Goal: Transaction & Acquisition: Download file/media

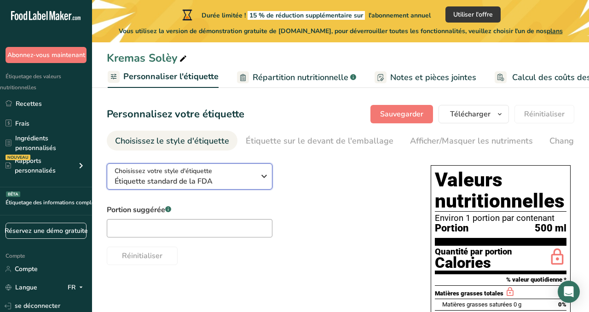
click at [247, 180] on span "Étiquette standard de la FDA" at bounding box center [185, 181] width 140 height 11
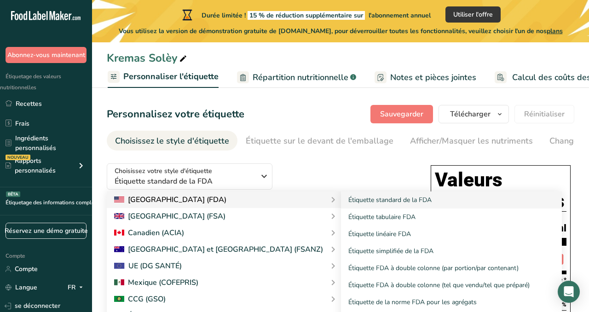
click at [178, 205] on font "[GEOGRAPHIC_DATA] (FDA)" at bounding box center [177, 200] width 98 height 10
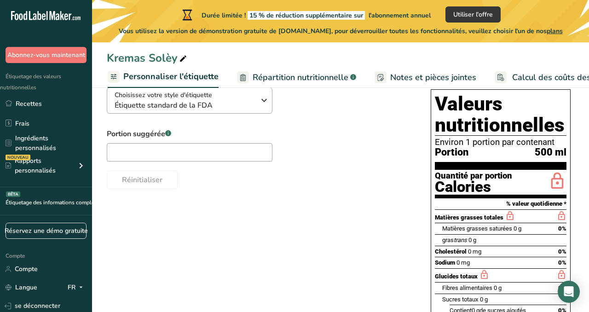
scroll to position [80, 0]
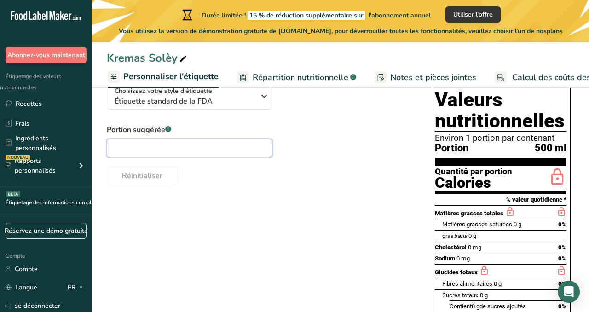
click at [148, 148] on input "text" at bounding box center [190, 148] width 166 height 18
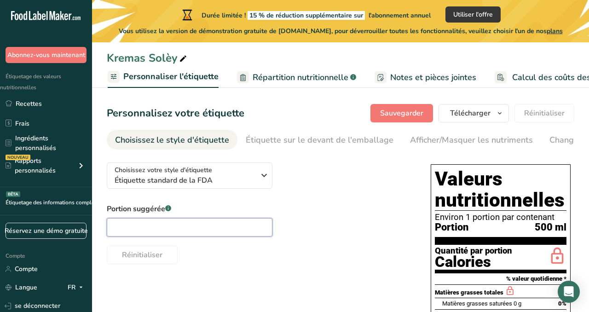
scroll to position [0, 0]
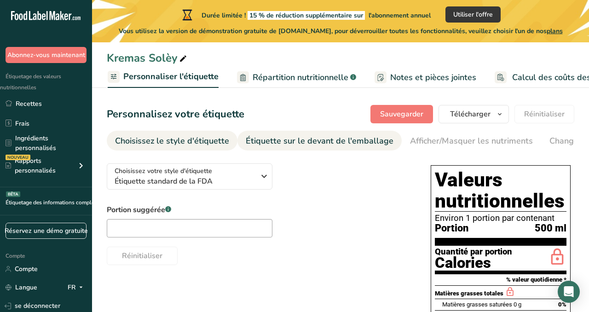
click at [252, 140] on font "Étiquette sur le devant de l'emballage" at bounding box center [320, 140] width 148 height 11
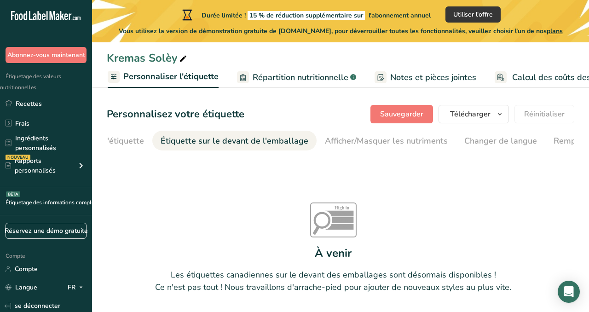
scroll to position [0, 128]
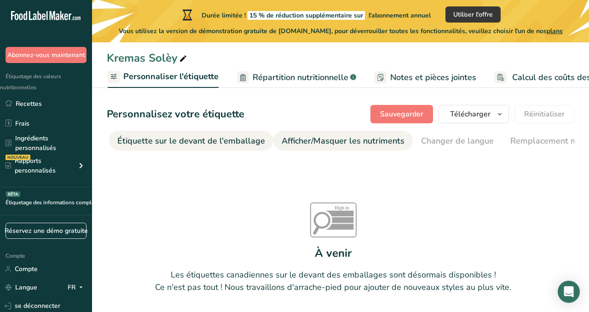
click at [316, 142] on font "Afficher/Masquer les nutriments" at bounding box center [343, 140] width 123 height 11
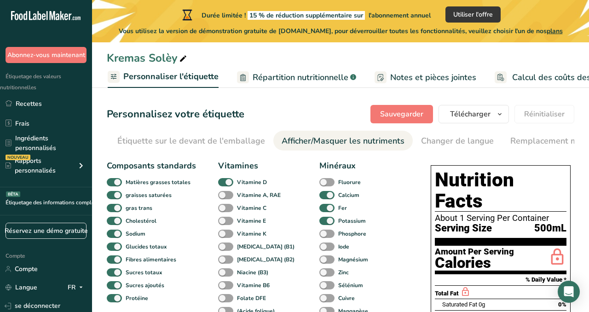
scroll to position [0, 288]
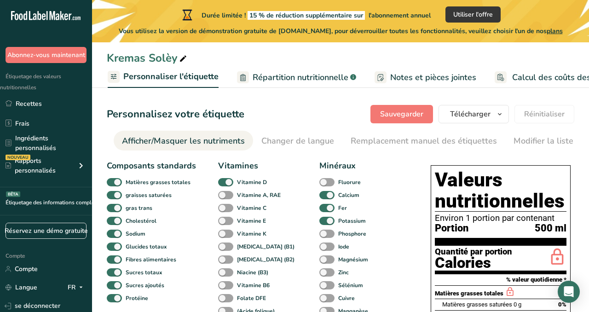
click at [208, 137] on font "Afficher/Masquer les nutriments" at bounding box center [183, 140] width 123 height 11
click at [198, 138] on font "Afficher/Masquer les nutriments" at bounding box center [183, 140] width 123 height 11
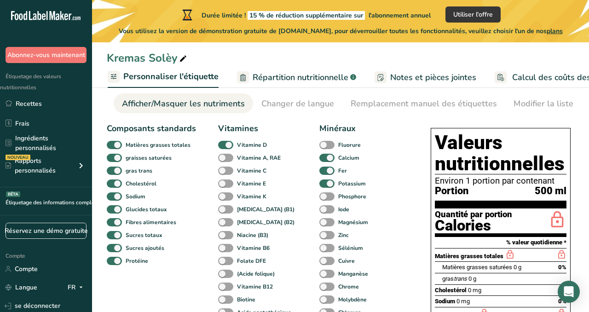
scroll to position [44, 0]
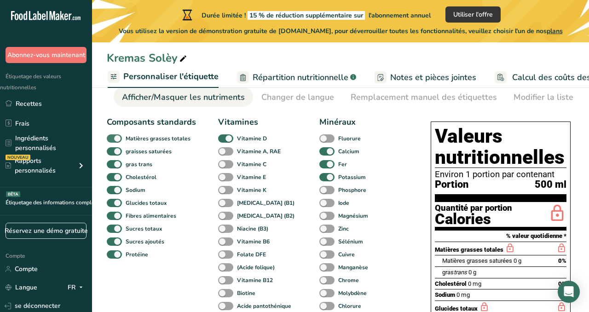
click at [115, 139] on span at bounding box center [114, 138] width 15 height 9
click at [113, 139] on input "Matières grasses totales" at bounding box center [110, 138] width 6 height 6
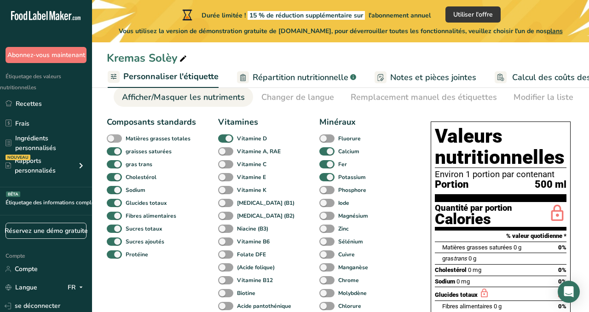
click at [113, 138] on span at bounding box center [114, 138] width 15 height 9
click at [113, 138] on input "Matières grasses totales" at bounding box center [110, 138] width 6 height 6
checkbox input "true"
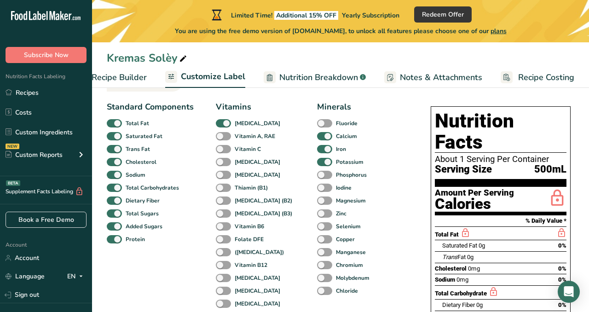
scroll to position [0, 0]
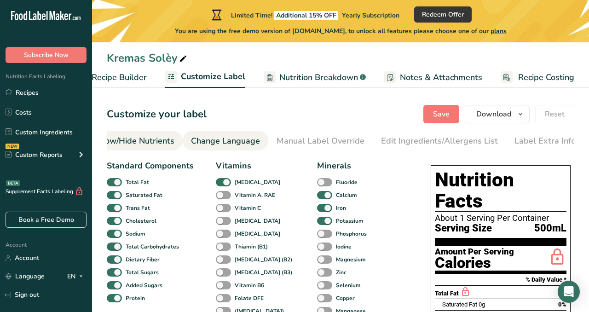
click at [214, 144] on div "Change Language" at bounding box center [225, 141] width 69 height 12
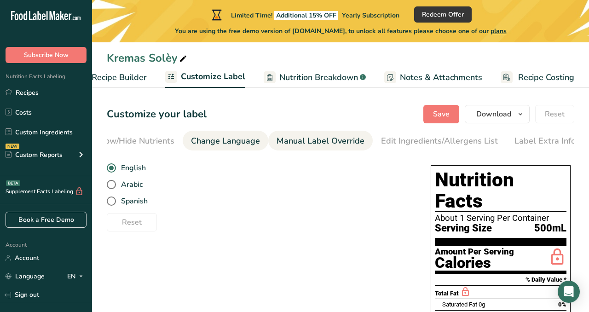
click at [292, 139] on div "Manual Label Override" at bounding box center [320, 141] width 88 height 12
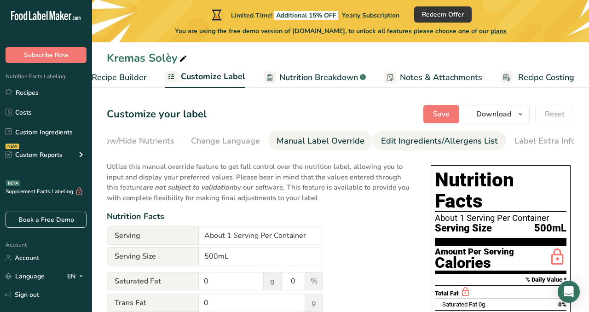
click at [396, 142] on div "Edit Ingredients/Allergens List" at bounding box center [439, 141] width 117 height 12
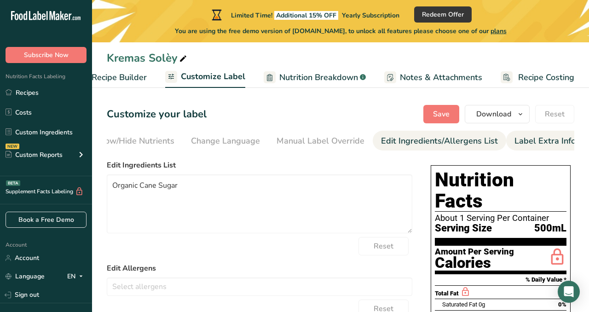
click at [528, 137] on div "Label Extra Info" at bounding box center [544, 141] width 61 height 12
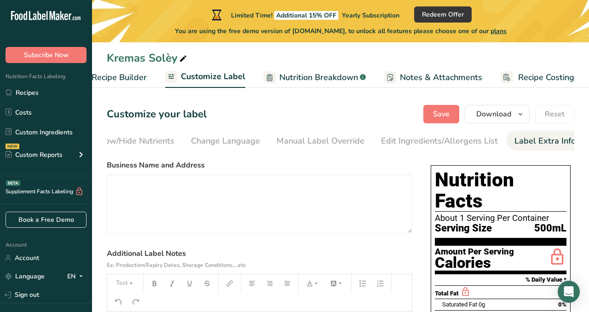
click at [414, 75] on span "Notes & Attachments" at bounding box center [441, 77] width 82 height 12
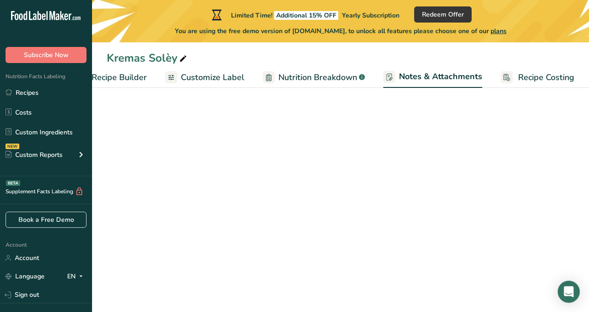
scroll to position [0, 119]
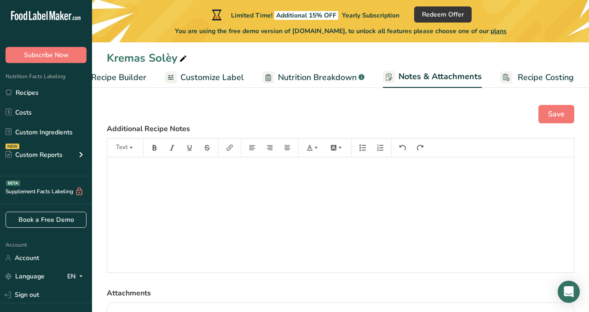
click at [518, 74] on span "Recipe Costing" at bounding box center [546, 77] width 56 height 12
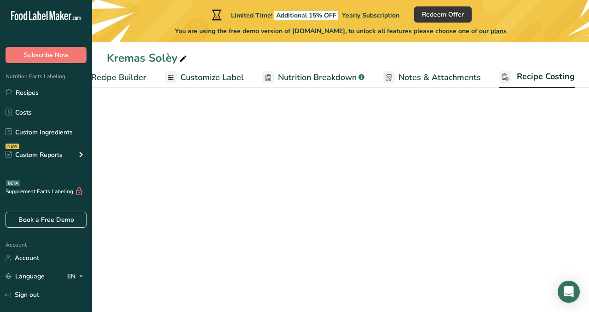
scroll to position [0, 119]
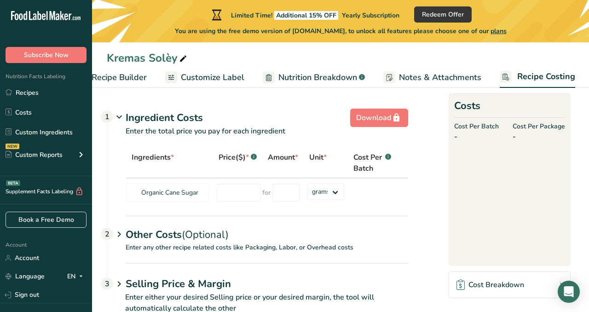
click at [418, 79] on span "Notes & Attachments" at bounding box center [440, 77] width 82 height 12
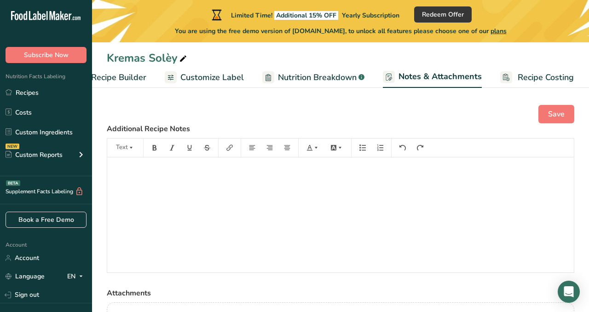
click at [310, 74] on span "Nutrition Breakdown" at bounding box center [317, 77] width 79 height 12
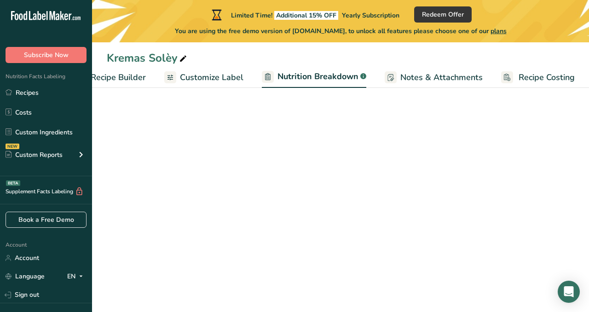
select select "Calories"
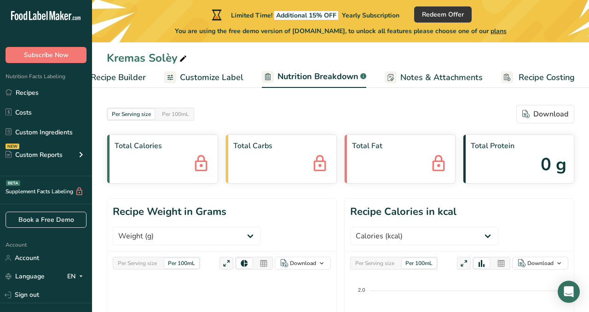
click at [193, 73] on span "Customize Label" at bounding box center [211, 77] width 63 height 12
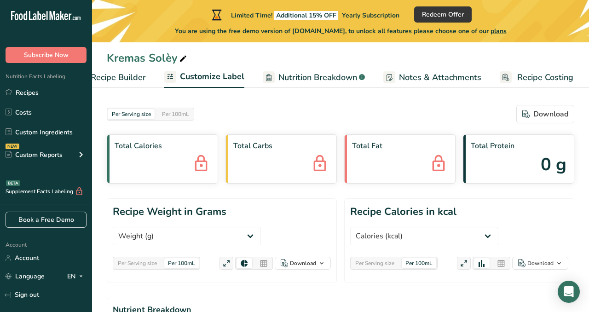
scroll to position [0, 119]
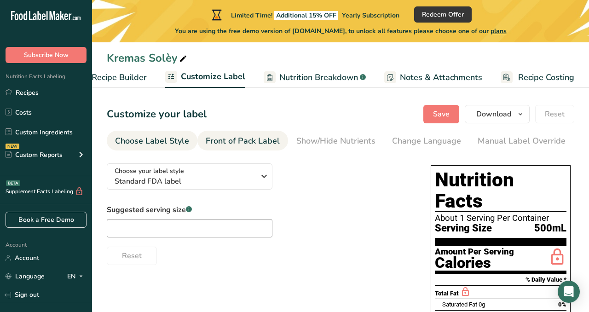
click at [218, 138] on div "Front of Pack Label" at bounding box center [243, 141] width 74 height 12
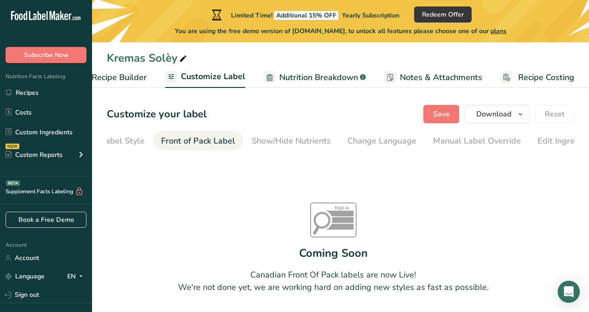
scroll to position [0, 89]
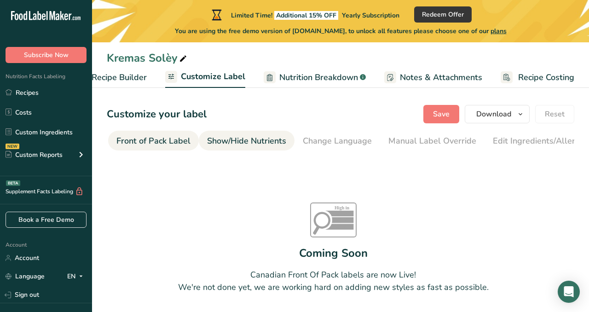
click at [237, 137] on div "Show/Hide Nutrients" at bounding box center [246, 141] width 79 height 12
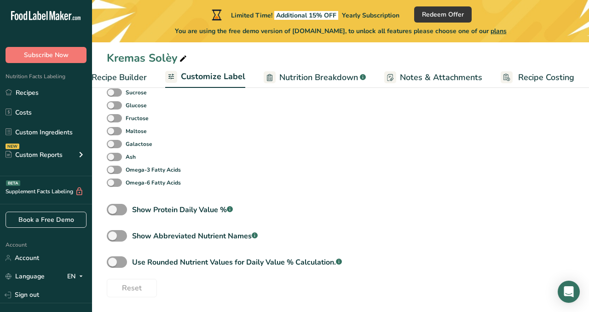
scroll to position [471, 0]
click at [115, 212] on span at bounding box center [117, 210] width 20 height 12
click at [113, 212] on input "Show Protein Daily Value % .a-a{fill:#347362;}.b-a{fill:#fff;}" at bounding box center [110, 210] width 6 height 6
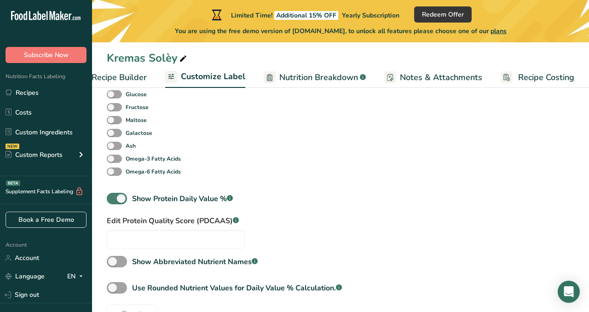
click at [121, 202] on span at bounding box center [117, 199] width 20 height 12
click at [113, 201] on input "Show Protein Daily Value % .a-a{fill:#347362;}.b-a{fill:#fff;}" at bounding box center [110, 199] width 6 height 6
checkbox input "false"
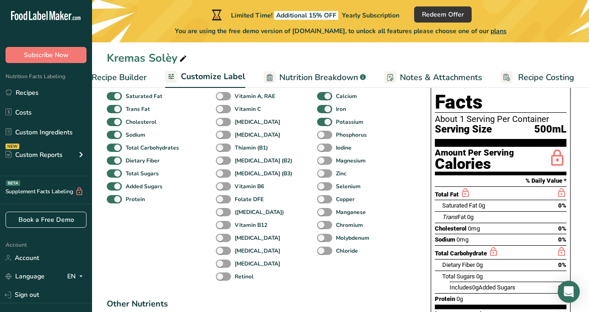
scroll to position [0, 0]
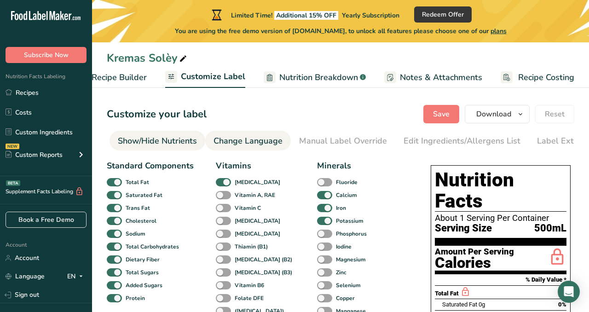
click at [253, 138] on div "Change Language" at bounding box center [247, 141] width 69 height 12
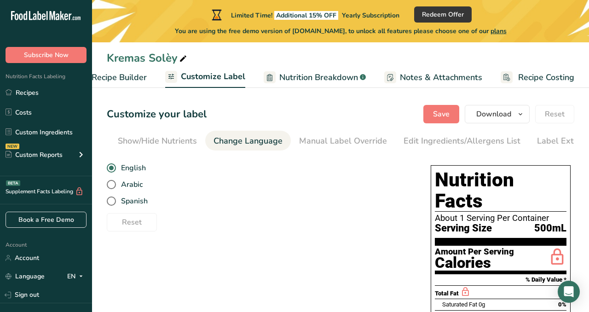
scroll to position [0, 201]
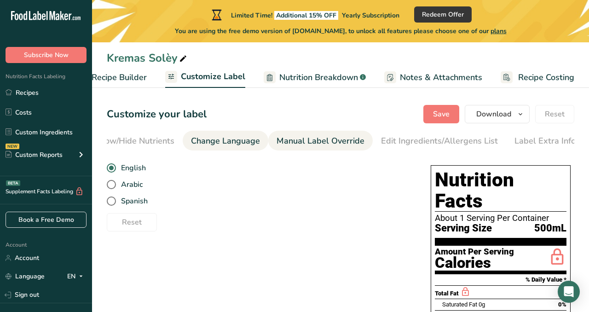
click at [294, 140] on div "Manual Label Override" at bounding box center [320, 141] width 88 height 12
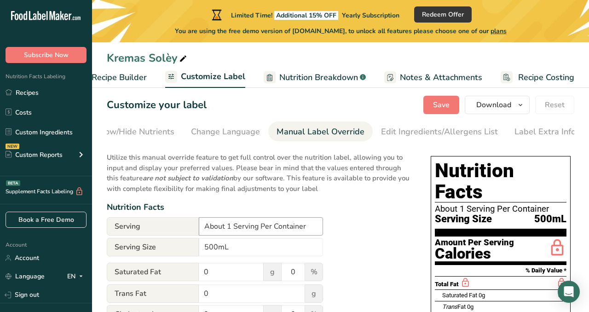
scroll to position [9, 0]
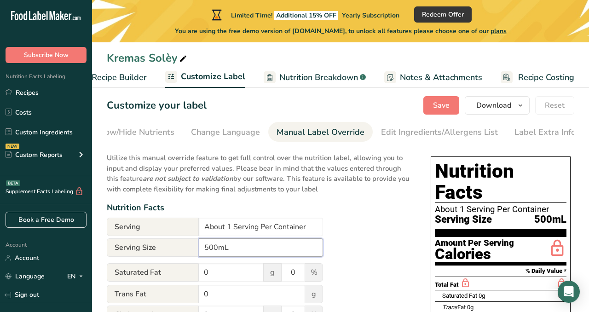
click at [208, 246] on input "500mL" at bounding box center [261, 247] width 124 height 18
click at [212, 247] on input "500mL" at bounding box center [261, 247] width 124 height 18
type input "750mL"
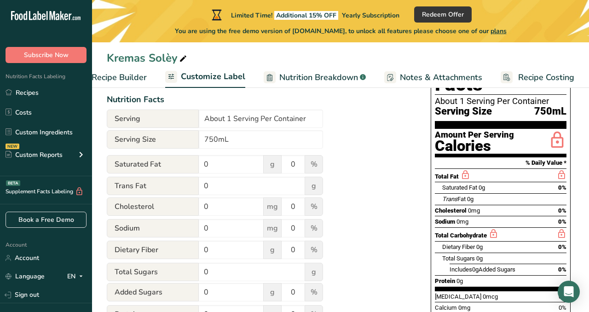
scroll to position [119, 0]
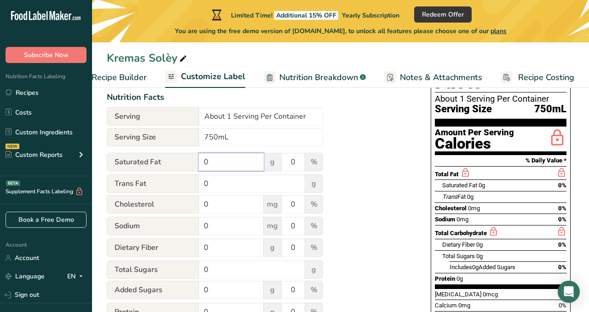
click at [210, 162] on input "0" at bounding box center [231, 162] width 65 height 18
type input "6"
click at [208, 187] on input "0" at bounding box center [252, 183] width 106 height 18
click at [293, 164] on input "0" at bounding box center [293, 162] width 23 height 18
click at [170, 186] on span "Trans Fat" at bounding box center [153, 183] width 92 height 18
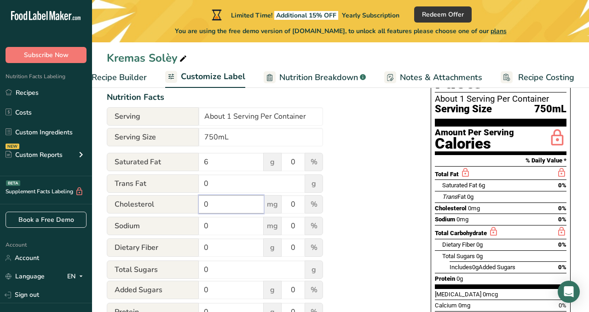
click at [207, 204] on input "0" at bounding box center [231, 204] width 65 height 18
type input "25"
click at [210, 224] on input "0" at bounding box center [231, 226] width 65 height 18
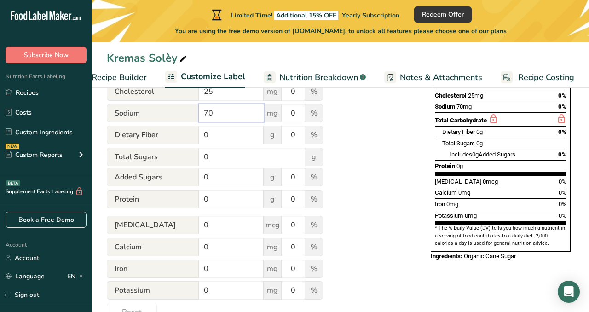
scroll to position [232, 0]
type input "70"
click at [208, 159] on input "0" at bounding box center [252, 156] width 106 height 18
type input "2"
click at [212, 178] on input "0" at bounding box center [231, 176] width 65 height 18
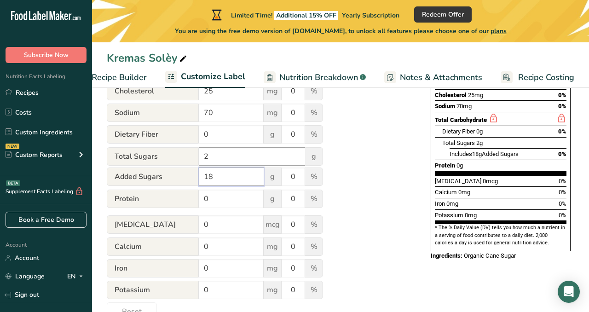
type input "18"
click at [212, 161] on input "2" at bounding box center [252, 156] width 106 height 18
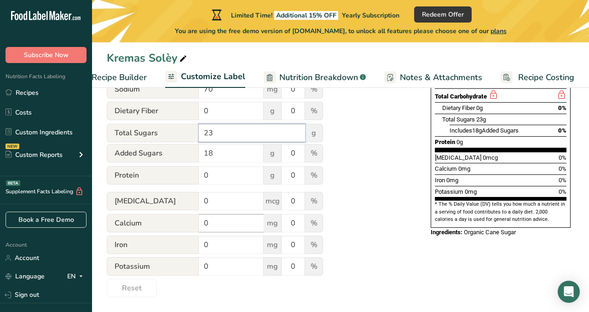
type input "23"
click at [212, 219] on input "0" at bounding box center [231, 223] width 65 height 18
type input "130"
click at [211, 247] on input "0" at bounding box center [231, 245] width 65 height 18
type input "0.4"
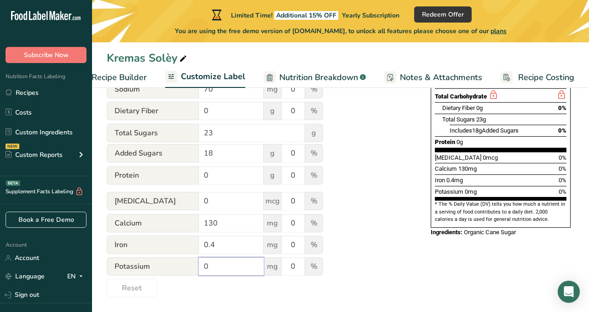
click at [213, 267] on input "0" at bounding box center [231, 266] width 65 height 18
type input "300"
click at [346, 250] on div "Utilize this manual override feature to get full control over the nutrition lab…" at bounding box center [259, 98] width 305 height 397
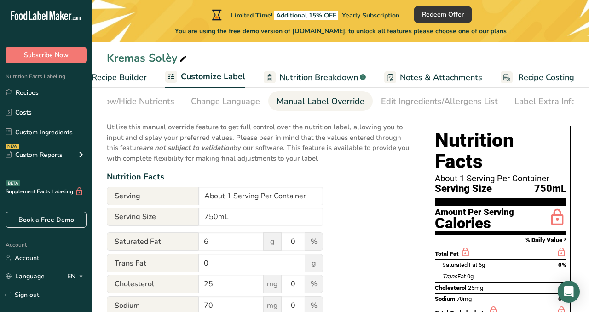
scroll to position [0, 0]
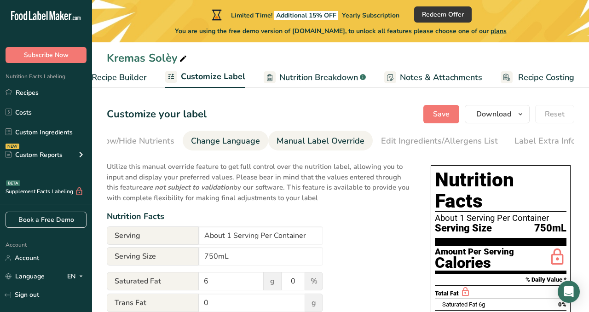
click at [208, 143] on div "Change Language" at bounding box center [225, 141] width 69 height 12
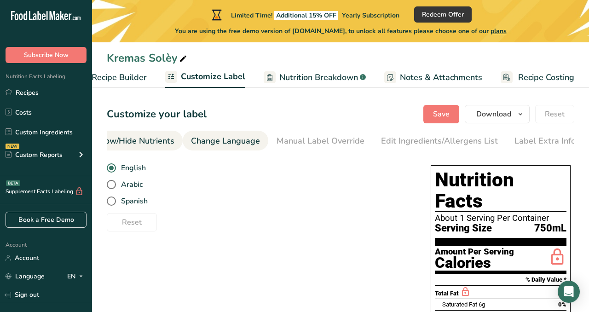
click at [155, 134] on link "Show/Hide Nutrients" at bounding box center [134, 141] width 79 height 21
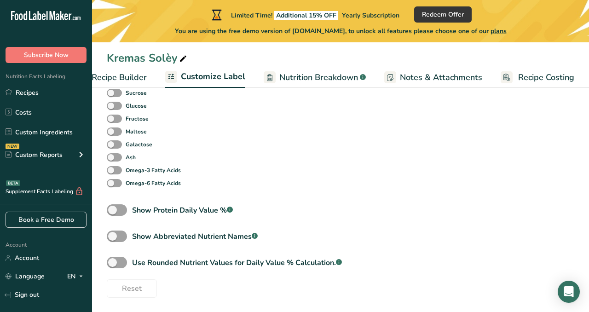
scroll to position [471, 0]
click at [116, 206] on span at bounding box center [117, 210] width 20 height 12
click at [113, 207] on input "Show Protein Daily Value % .a-a{fill:#347362;}.b-a{fill:#fff;}" at bounding box center [110, 210] width 6 height 6
checkbox input "true"
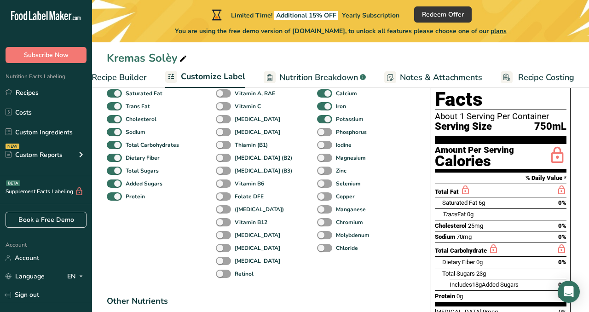
scroll to position [0, 0]
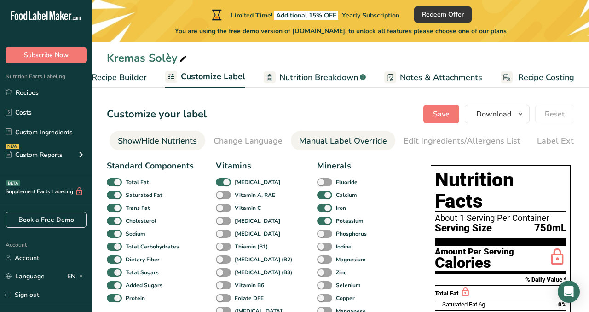
click at [304, 143] on div "Manual Label Override" at bounding box center [343, 141] width 88 height 12
type input "500mL"
type input "0"
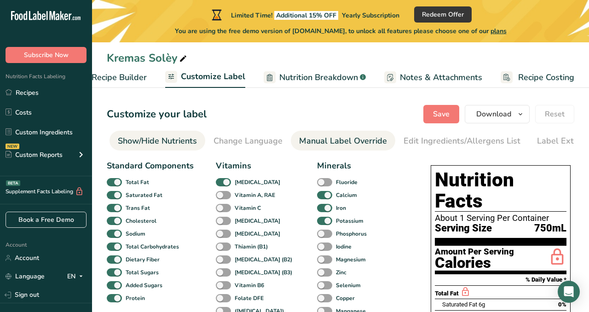
type input "0"
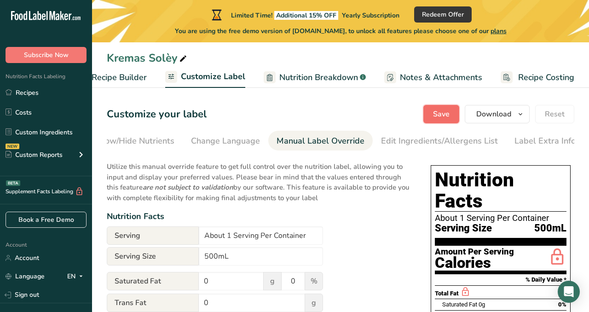
click at [441, 105] on button "Save" at bounding box center [441, 114] width 36 height 18
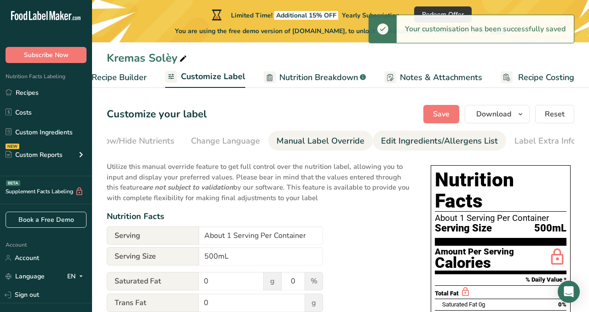
click at [429, 138] on div "Edit Ingredients/Allergens List" at bounding box center [439, 141] width 117 height 12
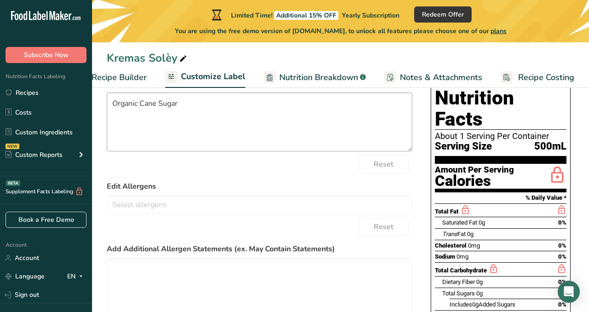
scroll to position [84, 0]
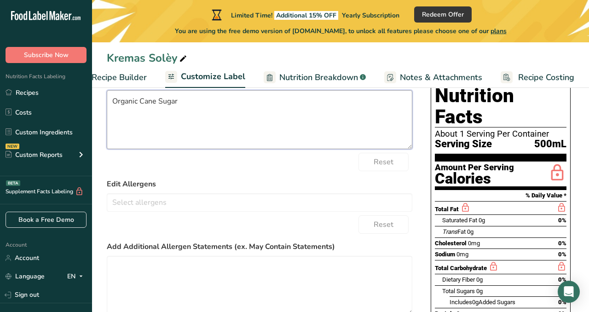
click at [219, 107] on textarea "Organic Cane Sugar" at bounding box center [259, 119] width 305 height 59
type textarea "O"
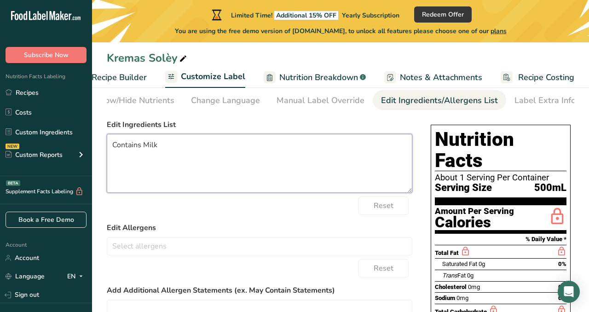
scroll to position [0, 0]
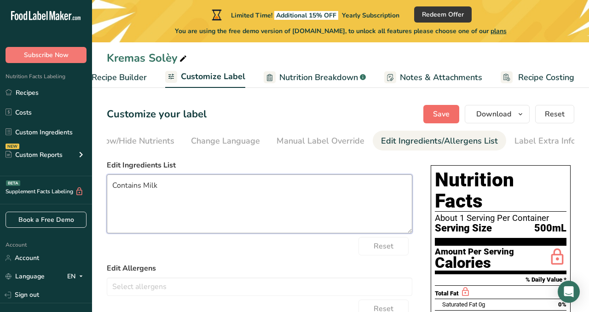
type textarea "Contains Milk"
click at [429, 109] on button "Save" at bounding box center [441, 114] width 36 height 18
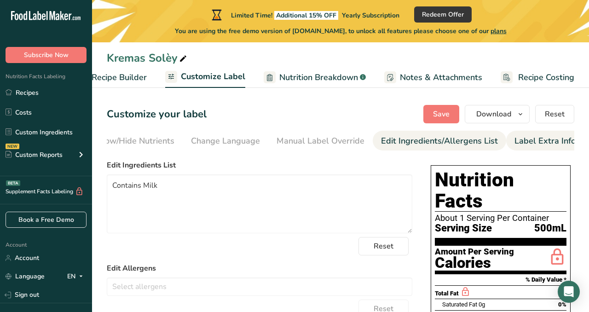
click at [517, 137] on div "Label Extra Info" at bounding box center [544, 141] width 61 height 12
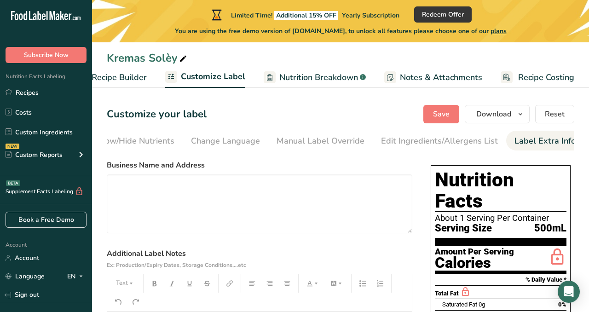
click at [289, 78] on span "Nutrition Breakdown" at bounding box center [318, 77] width 79 height 12
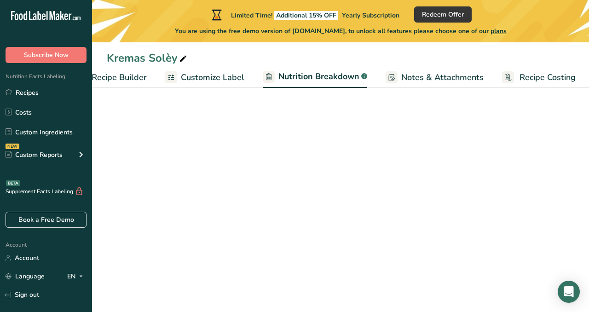
scroll to position [0, 120]
select select "Calories"
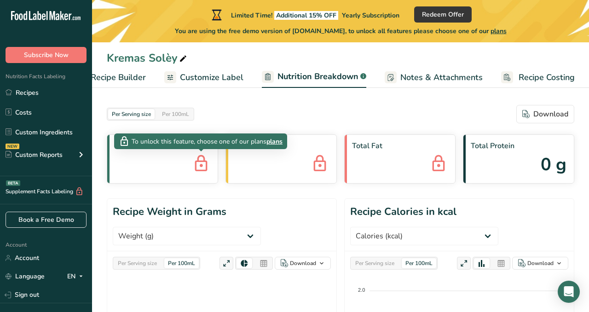
click at [201, 166] on icon at bounding box center [201, 164] width 18 height 25
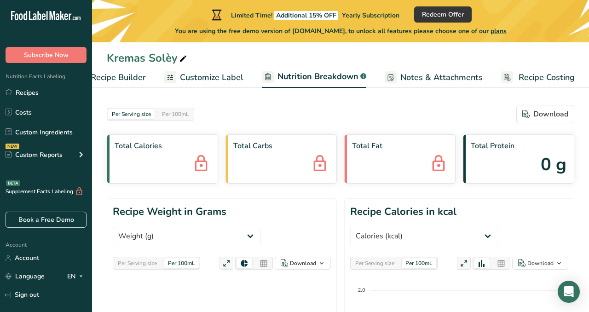
click at [172, 150] on span "Total Calories" at bounding box center [163, 145] width 96 height 11
click at [180, 115] on div "Per 100mL" at bounding box center [175, 114] width 35 height 10
click at [145, 115] on div "Per Serving size" at bounding box center [131, 114] width 46 height 10
click at [547, 165] on span "0 g" at bounding box center [554, 164] width 26 height 26
click at [524, 161] on div "[MEDICAL_DATA] 0 g" at bounding box center [518, 158] width 111 height 49
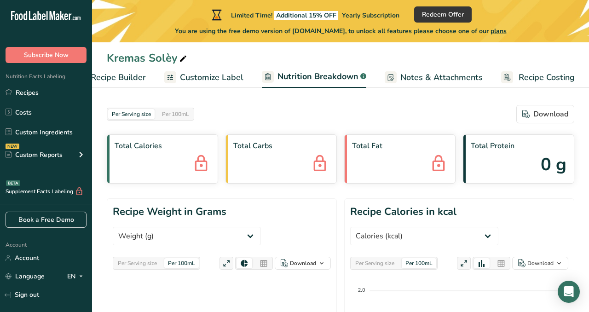
click at [524, 161] on div "[MEDICAL_DATA] 0 g" at bounding box center [518, 158] width 111 height 49
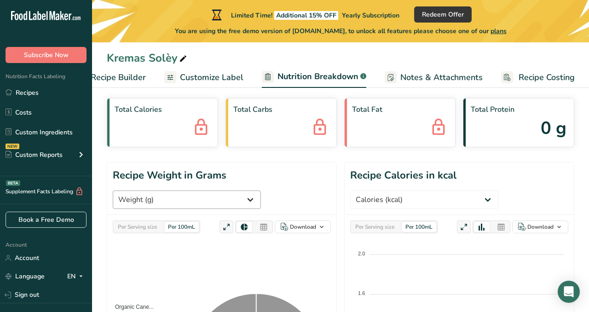
scroll to position [0, 0]
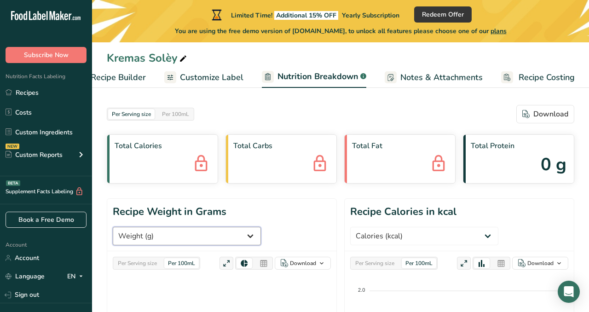
click at [158, 233] on select "Weight (g) Calories (kcal) Energy KJ (kj) Total Fat (g) Saturated Fat (g) Trans…" at bounding box center [187, 236] width 148 height 18
click at [142, 262] on div "Per Serving size" at bounding box center [137, 263] width 46 height 10
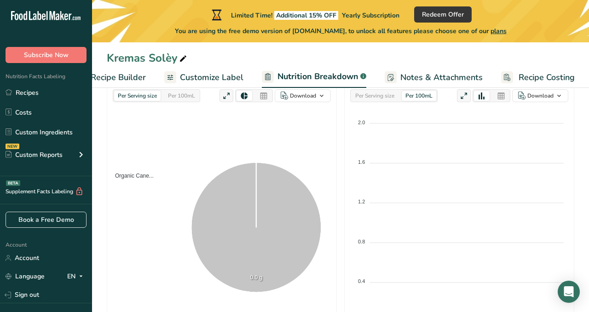
scroll to position [168, 0]
click at [301, 218] on icon at bounding box center [256, 226] width 131 height 131
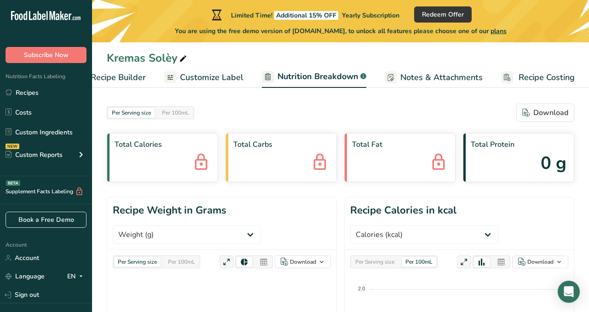
scroll to position [10, 0]
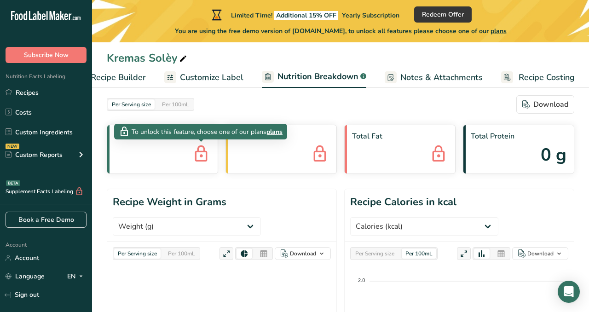
click at [201, 152] on icon at bounding box center [201, 154] width 18 height 25
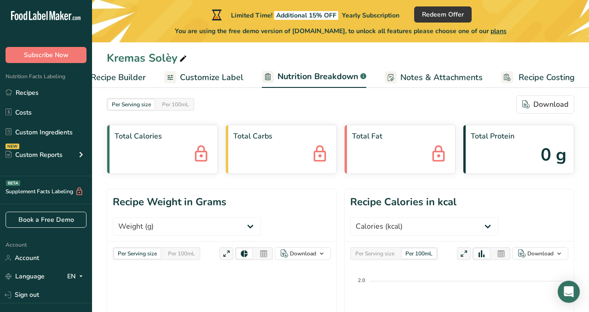
click at [201, 152] on icon at bounding box center [201, 154] width 18 height 25
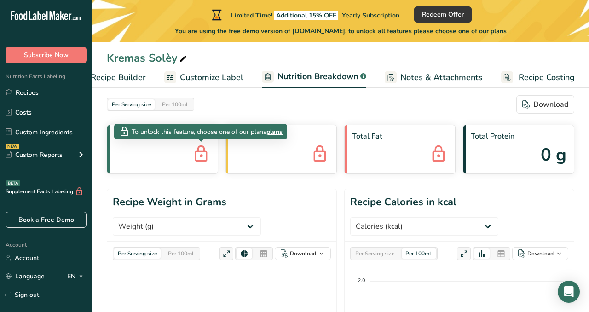
click at [272, 134] on span "plans" at bounding box center [274, 132] width 16 height 10
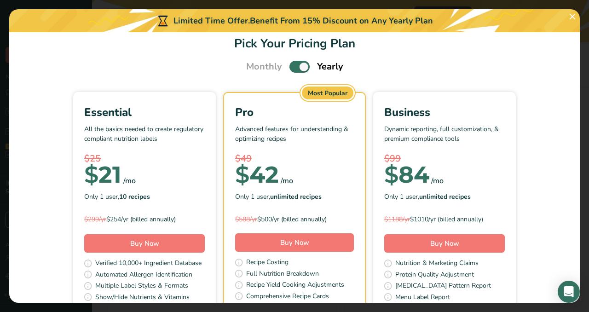
scroll to position [0, 0]
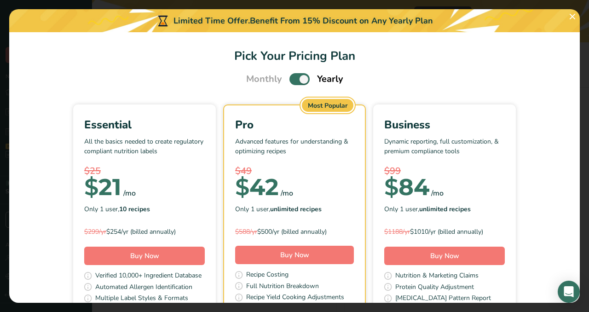
click at [203, 53] on h1 "Pick Your Pricing Plan" at bounding box center [294, 56] width 548 height 18
click at [257, 76] on span "Monthly" at bounding box center [264, 79] width 36 height 14
click at [301, 81] on span "Pick Your Pricing Plan Modal" at bounding box center [299, 79] width 20 height 12
click at [295, 81] on input "Pick Your Pricing Plan Modal" at bounding box center [292, 79] width 6 height 6
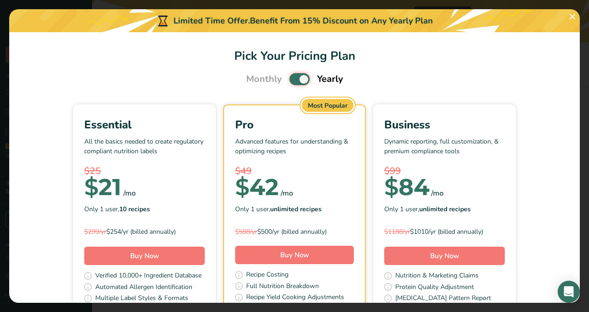
checkbox input "false"
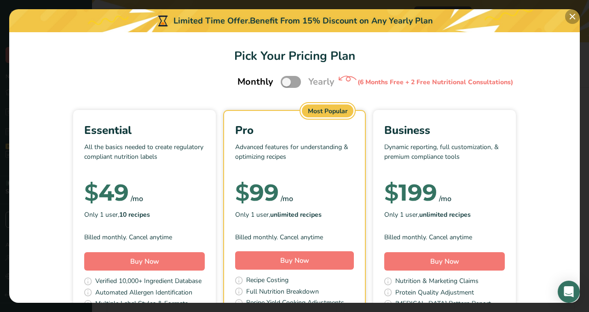
click at [570, 17] on button "Pick Your Pricing Plan Modal" at bounding box center [572, 16] width 15 height 15
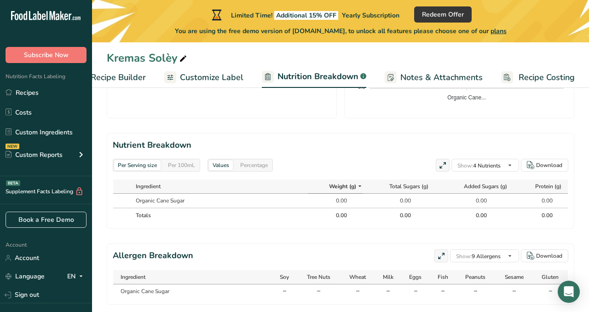
scroll to position [424, 0]
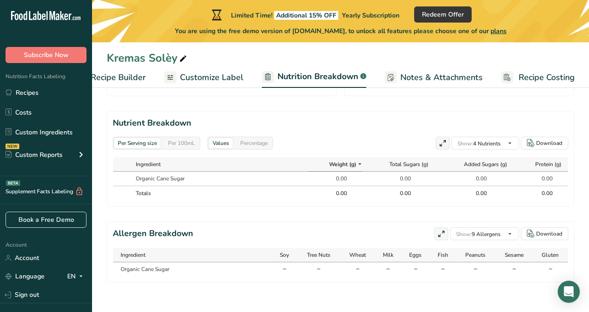
click at [408, 74] on span "Notes & Attachments" at bounding box center [441, 77] width 82 height 12
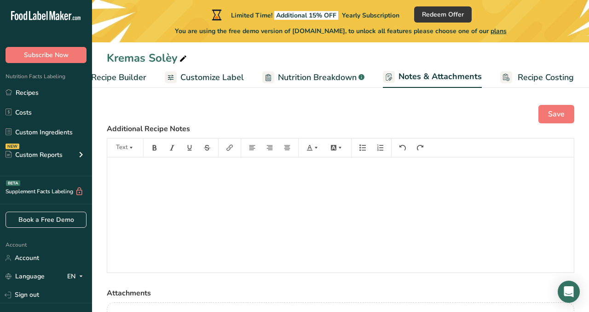
click at [526, 75] on span "Recipe Costing" at bounding box center [546, 77] width 56 height 12
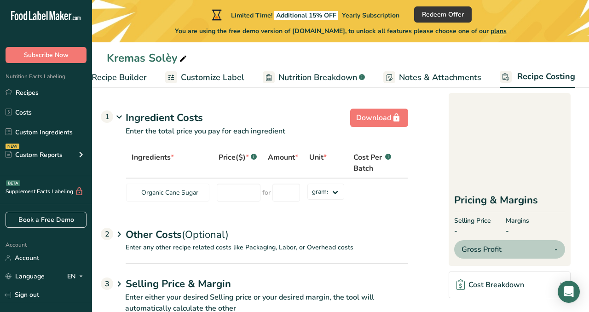
click at [421, 80] on span "Notes & Attachments" at bounding box center [440, 77] width 82 height 12
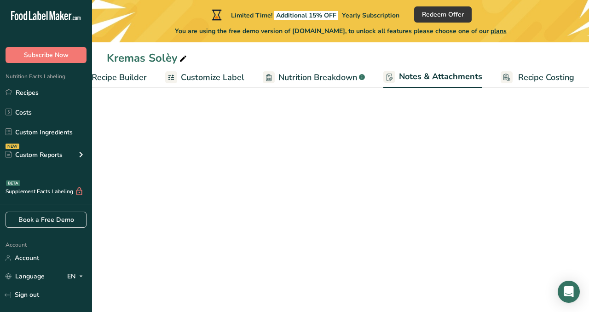
scroll to position [0, 119]
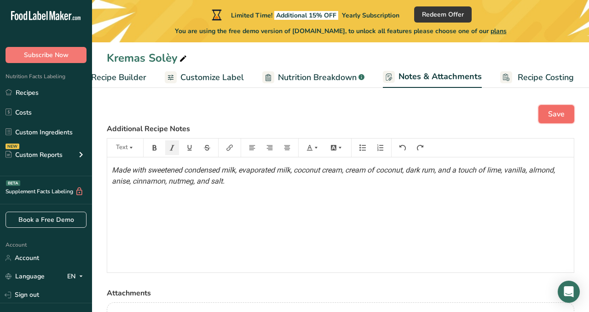
click at [553, 120] on button "Save" at bounding box center [556, 114] width 36 height 18
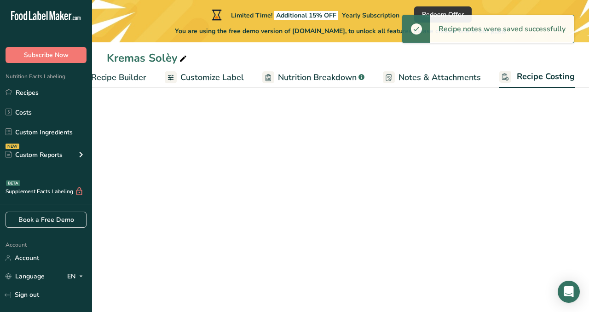
scroll to position [0, 119]
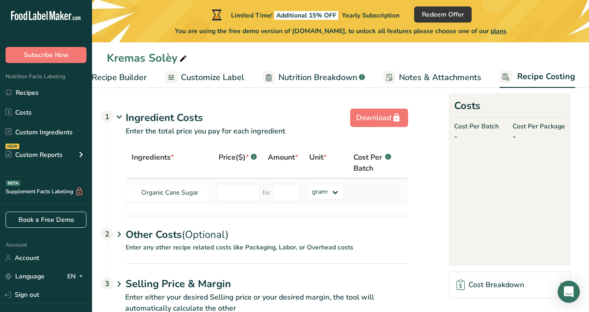
click at [372, 190] on td at bounding box center [372, 191] width 49 height 26
click at [161, 174] on p "Organic Cane Sugar" at bounding box center [167, 174] width 57 height 10
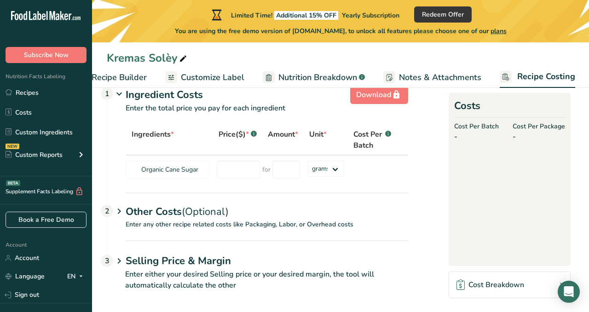
scroll to position [0, 0]
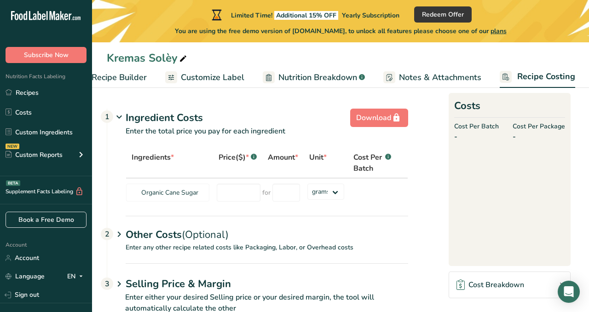
click at [121, 116] on icon at bounding box center [119, 117] width 11 height 17
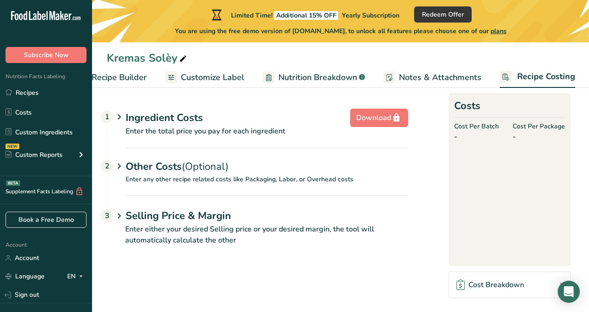
click at [121, 116] on icon at bounding box center [119, 117] width 11 height 17
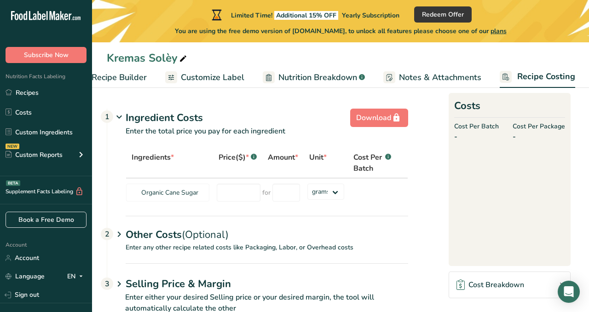
click at [107, 116] on div "1" at bounding box center [107, 116] width 12 height 12
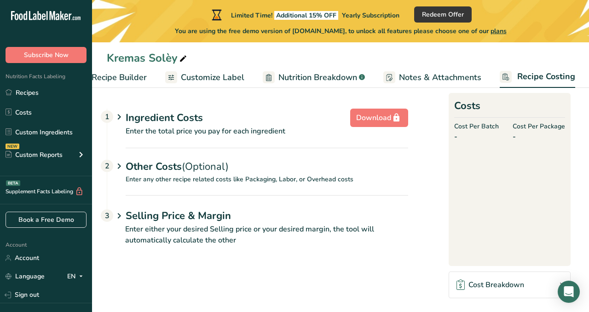
click at [107, 116] on div "1" at bounding box center [107, 116] width 12 height 12
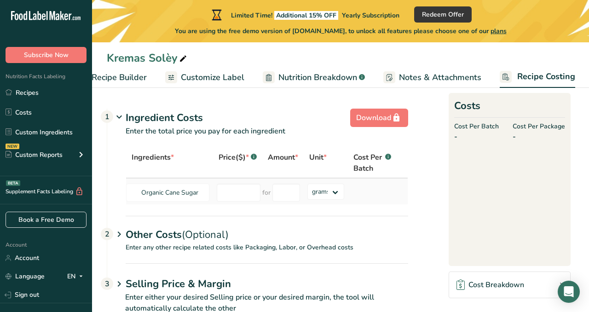
click at [262, 194] on span "for" at bounding box center [266, 193] width 8 height 10
click at [334, 189] on select "grams kg mg mcg lb oz" at bounding box center [325, 192] width 37 height 16
click at [416, 78] on span "Notes & Attachments" at bounding box center [440, 77] width 82 height 12
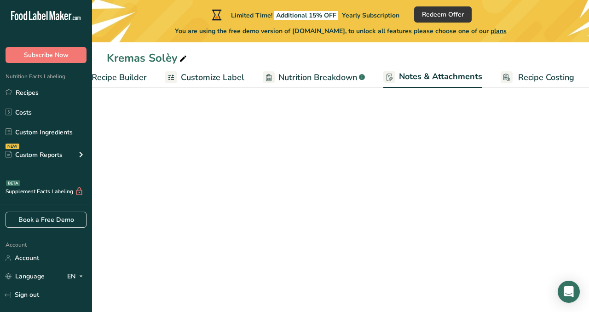
scroll to position [0, 119]
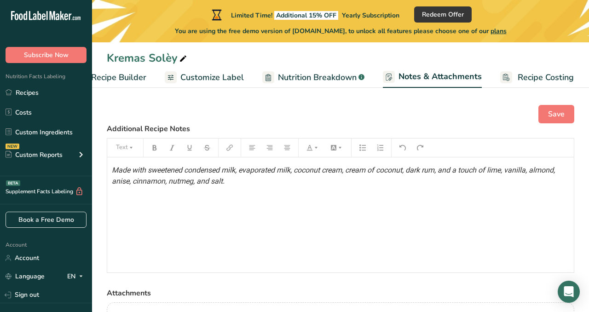
click at [334, 71] on span "Nutrition Breakdown" at bounding box center [317, 77] width 79 height 12
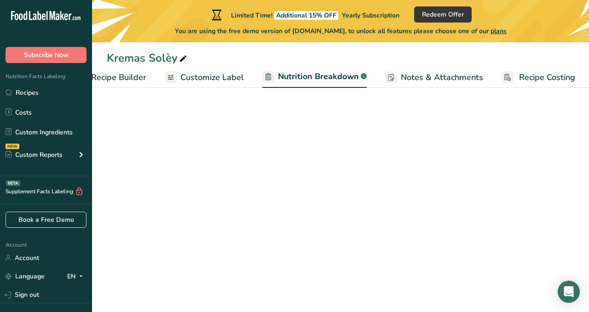
scroll to position [0, 120]
select select "Calories"
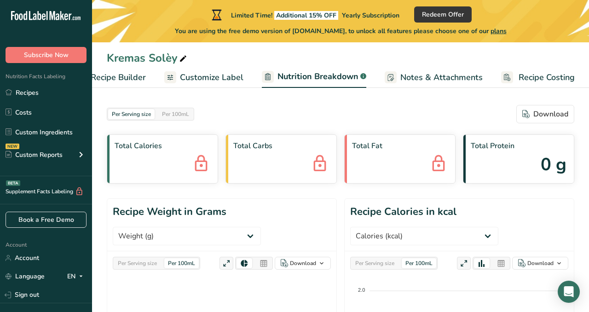
click at [209, 71] on span "Customize Label" at bounding box center [211, 77] width 63 height 12
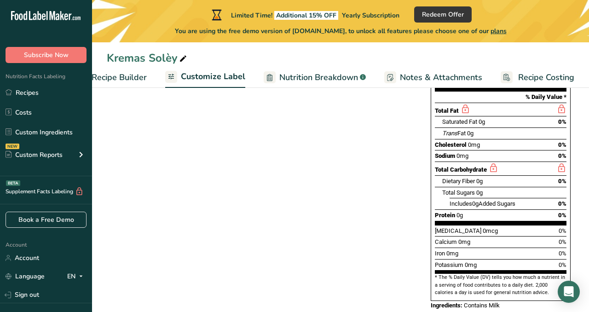
scroll to position [186, 0]
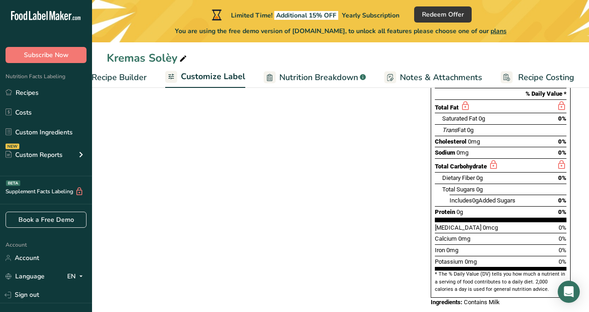
click at [132, 74] on span "Recipe Builder" at bounding box center [119, 77] width 55 height 12
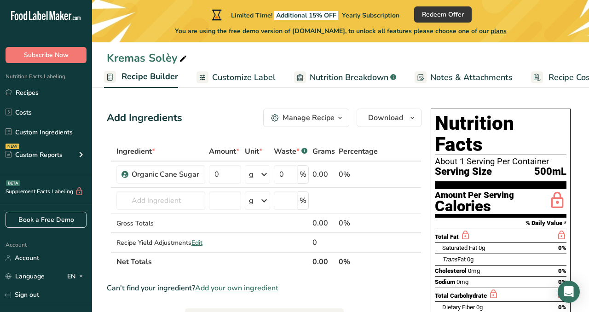
click at [311, 115] on div "Manage Recipe" at bounding box center [308, 117] width 52 height 11
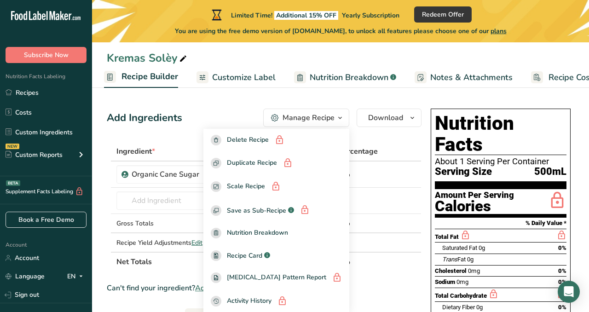
click at [311, 115] on div "Manage Recipe" at bounding box center [308, 117] width 52 height 11
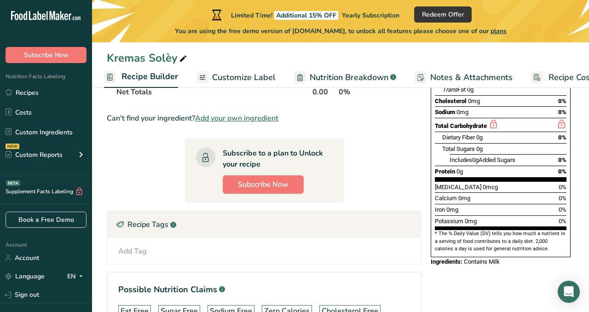
scroll to position [162, 0]
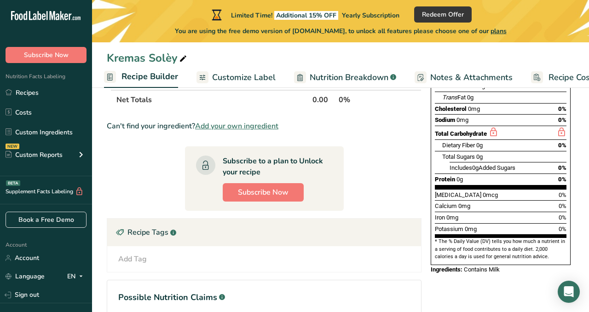
click at [456, 238] on section "* The % Daily Value (DV) tells you how much a nutrient in a serving of food con…" at bounding box center [501, 249] width 132 height 23
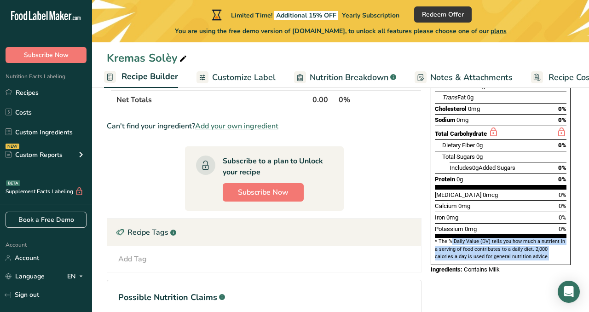
click at [456, 238] on section "* The % Daily Value (DV) tells you how much a nutrient in a serving of food con…" at bounding box center [501, 249] width 132 height 23
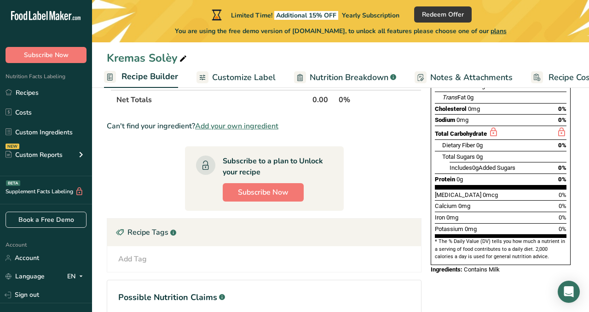
click at [456, 238] on section "* The % Daily Value (DV) tells you how much a nutrient in a serving of food con…" at bounding box center [501, 249] width 132 height 23
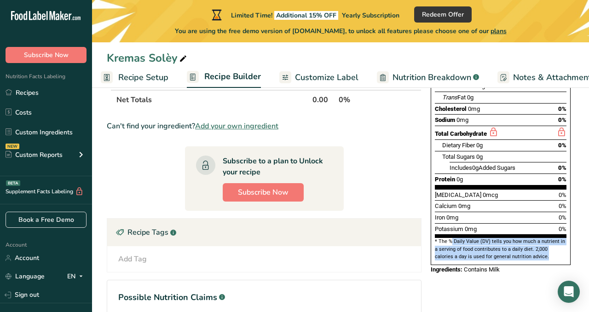
scroll to position [0, 0]
click at [438, 69] on link "Nutrition Breakdown .a-a{fill:#347362;}.b-a{fill:#fff;}" at bounding box center [434, 77] width 102 height 21
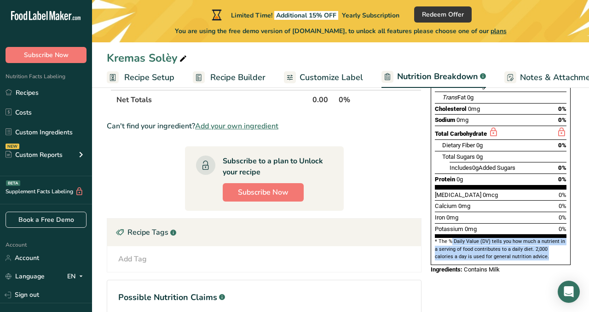
scroll to position [0, 58]
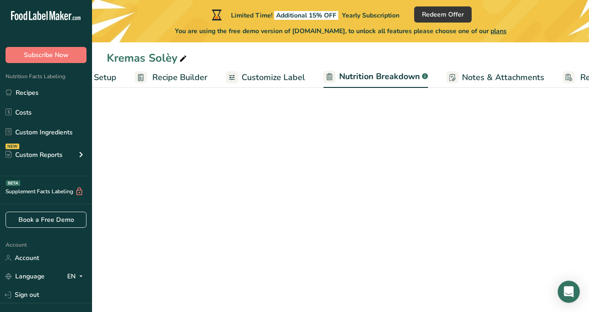
select select "Calories"
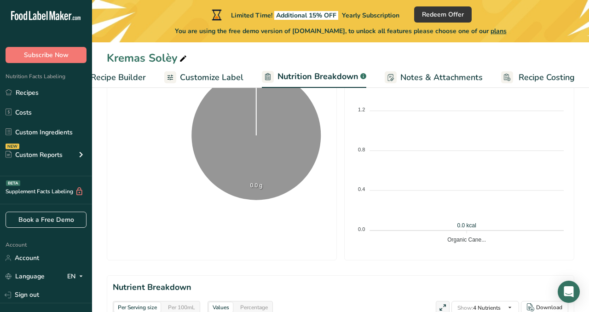
scroll to position [0, 0]
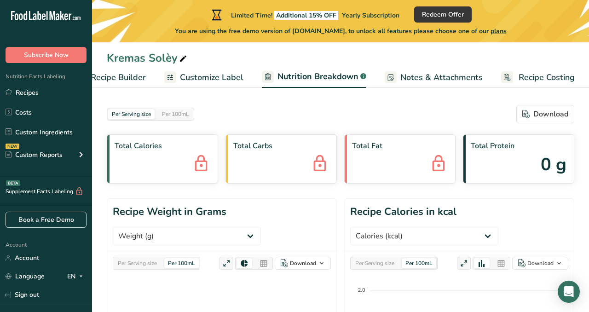
click at [407, 74] on span "Notes & Attachments" at bounding box center [441, 77] width 82 height 12
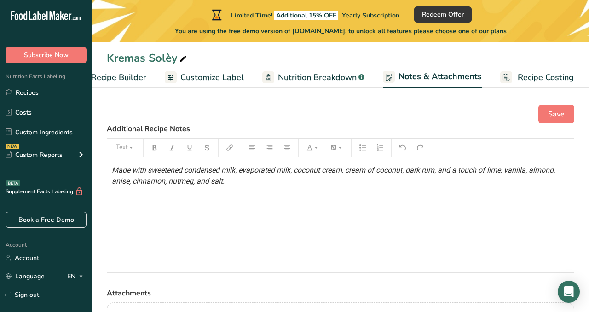
click at [291, 83] on span "Nutrition Breakdown" at bounding box center [317, 77] width 79 height 12
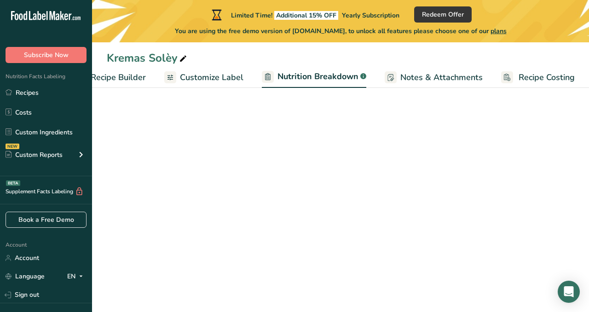
select select "Calories"
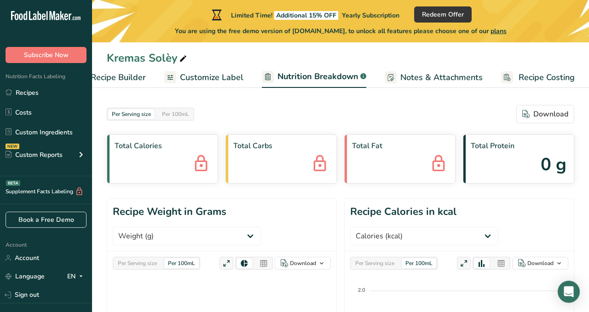
click at [221, 76] on span "Customize Label" at bounding box center [211, 77] width 63 height 12
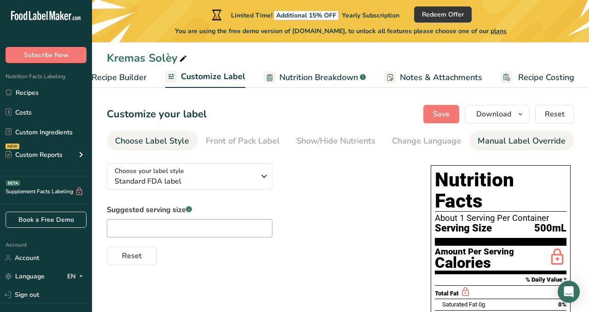
click at [483, 141] on div "Manual Label Override" at bounding box center [521, 141] width 88 height 12
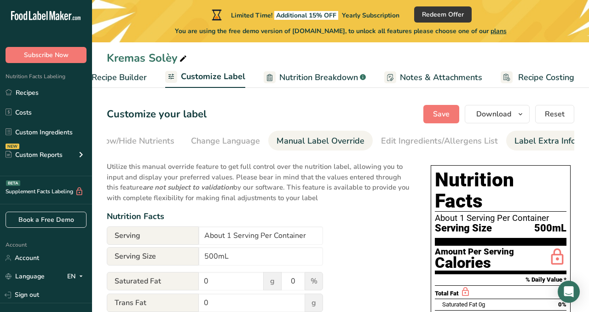
click at [540, 143] on div "Label Extra Info" at bounding box center [544, 141] width 61 height 12
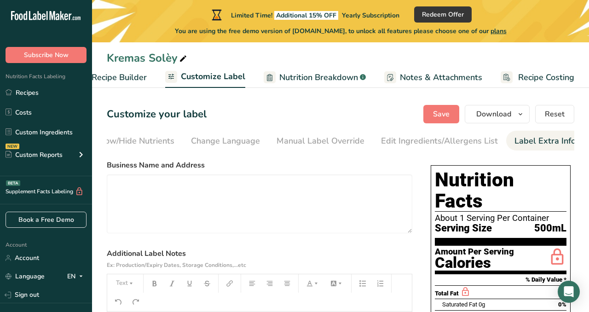
click at [454, 75] on span "Notes & Attachments" at bounding box center [441, 77] width 82 height 12
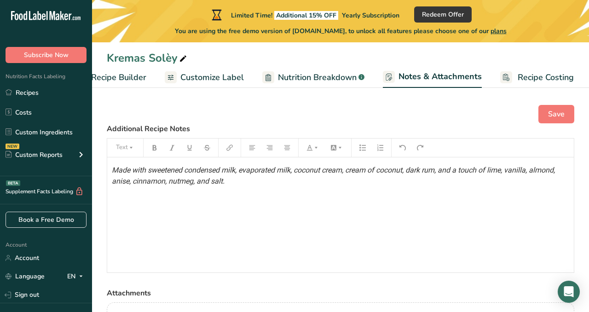
click at [500, 78] on rect at bounding box center [506, 77] width 12 height 12
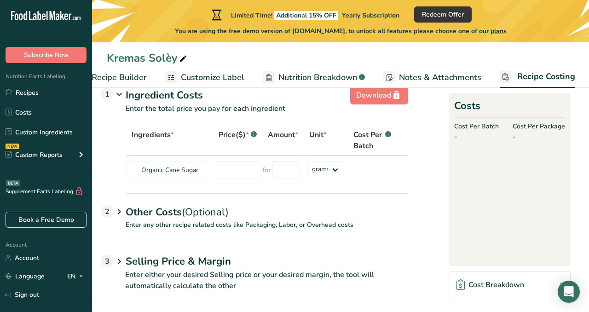
click at [220, 82] on span "Customize Label" at bounding box center [212, 77] width 63 height 12
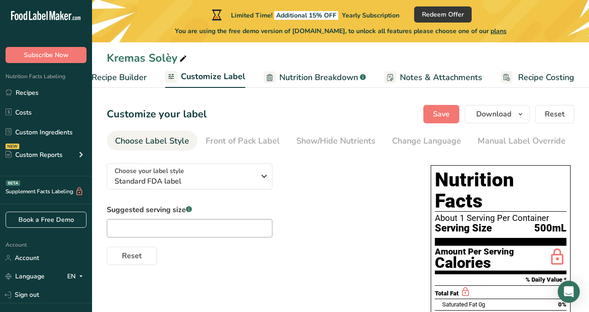
click at [436, 75] on span "Notes & Attachments" at bounding box center [441, 77] width 82 height 12
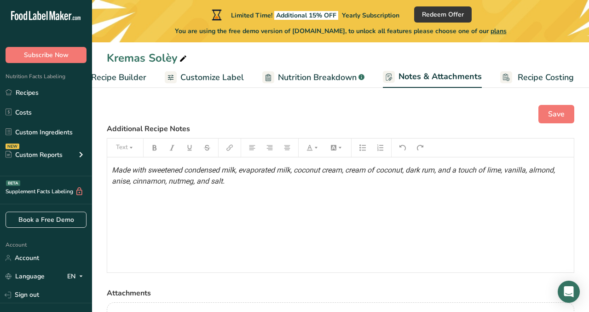
click at [510, 78] on link "Recipe Costing" at bounding box center [537, 77] width 74 height 21
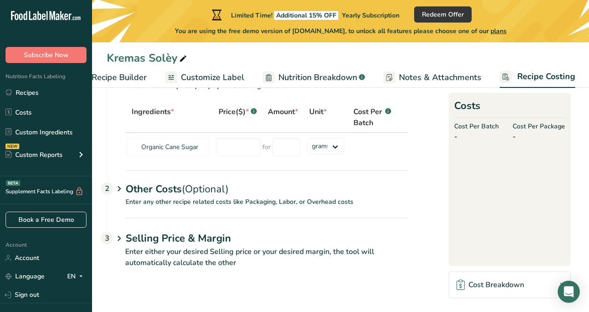
click at [452, 73] on span "Notes & Attachments" at bounding box center [440, 77] width 82 height 12
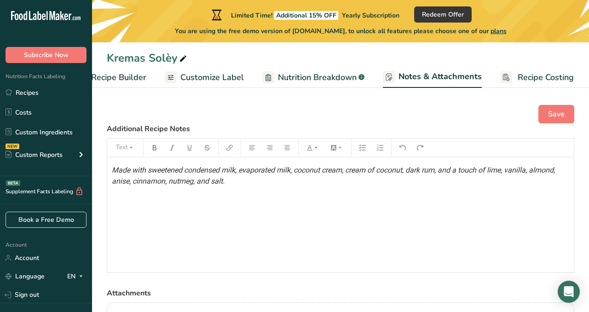
click at [437, 75] on span "Notes & Attachments" at bounding box center [439, 76] width 83 height 12
click at [350, 79] on span "Nutrition Breakdown" at bounding box center [317, 77] width 79 height 12
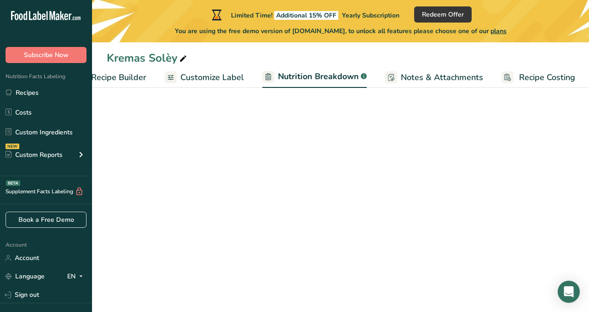
scroll to position [0, 120]
select select "Calories"
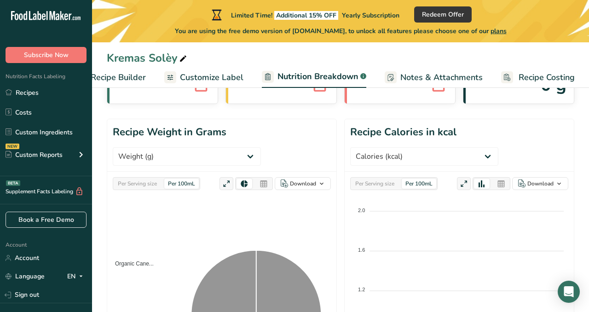
scroll to position [0, 0]
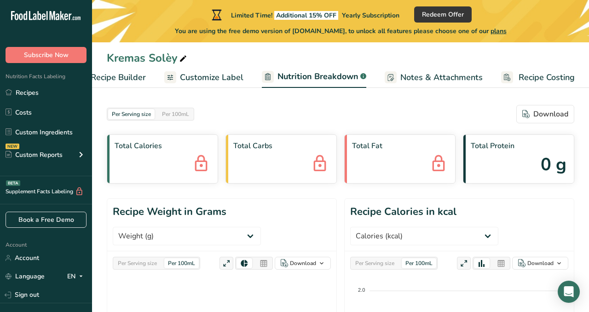
click at [523, 75] on span "Recipe Costing" at bounding box center [546, 77] width 56 height 12
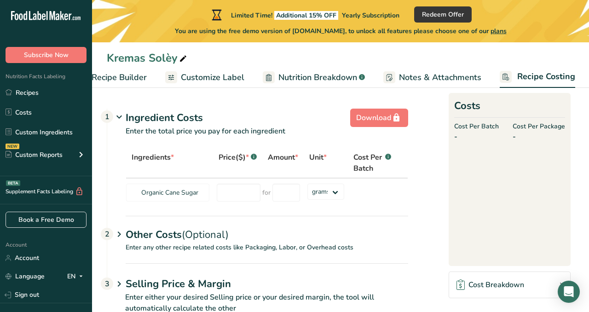
click at [192, 71] on span "Customize Label" at bounding box center [212, 77] width 63 height 12
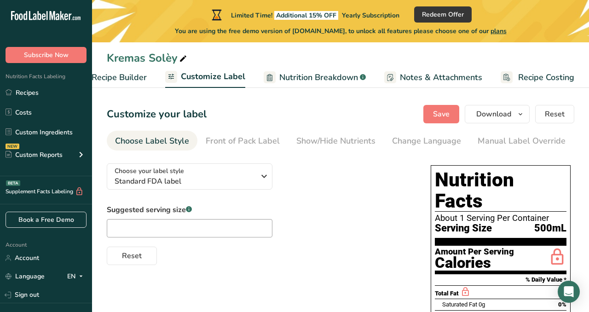
click at [306, 75] on span "Nutrition Breakdown" at bounding box center [318, 77] width 79 height 12
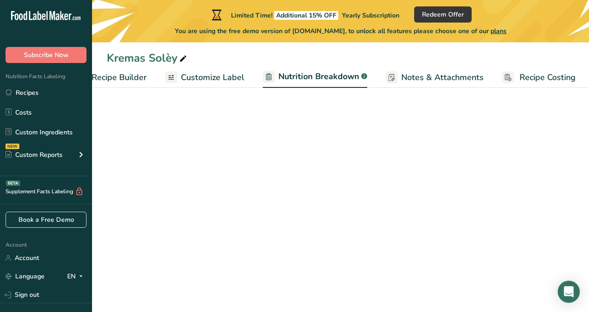
scroll to position [0, 120]
select select "Calories"
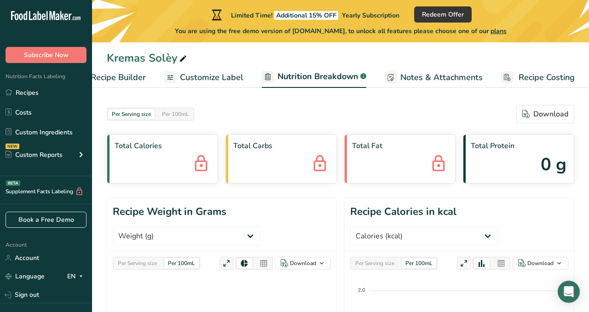
click at [219, 67] on link "Customize Label" at bounding box center [203, 77] width 79 height 21
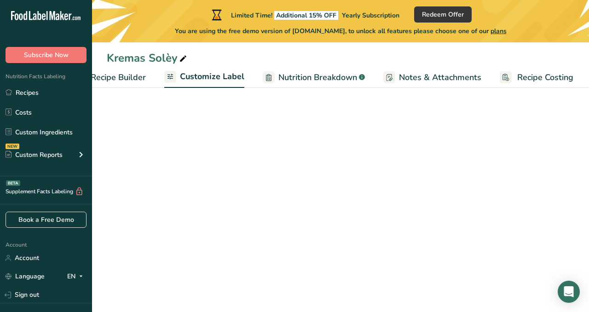
scroll to position [0, 119]
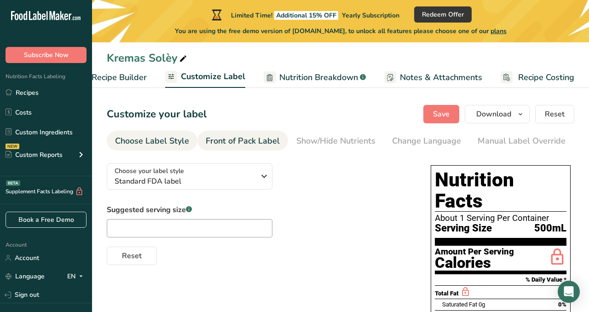
click at [217, 135] on div "Front of Pack Label" at bounding box center [243, 141] width 74 height 12
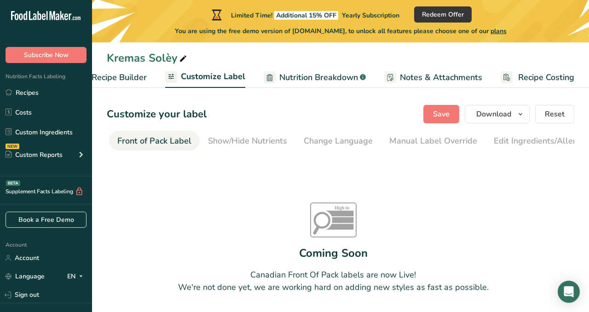
scroll to position [0, 89]
click at [148, 140] on div "Front of Pack Label" at bounding box center [153, 141] width 74 height 12
click at [211, 135] on div "Show/Hide Nutrients" at bounding box center [246, 141] width 79 height 12
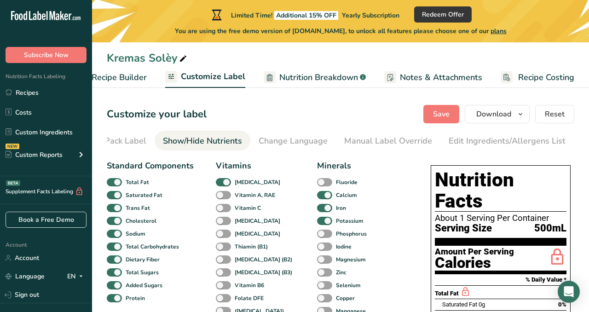
scroll to position [0, 178]
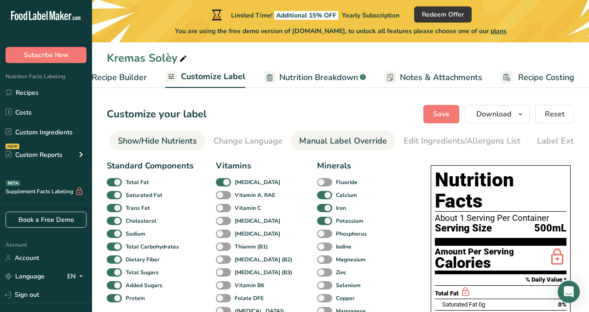
click at [314, 141] on div "Manual Label Override" at bounding box center [343, 141] width 88 height 12
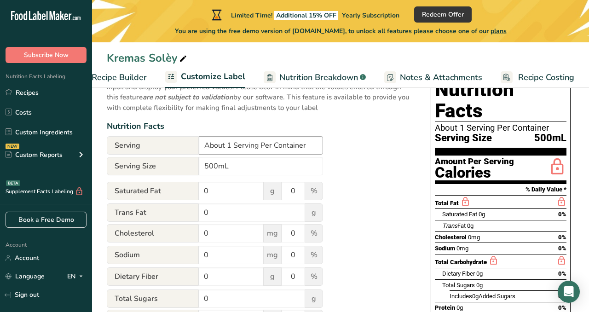
scroll to position [92, 0]
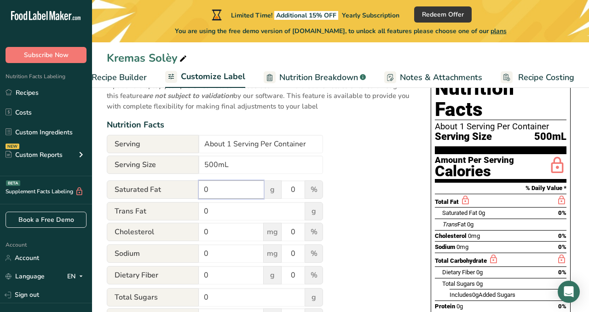
click at [215, 194] on input "0" at bounding box center [231, 189] width 65 height 18
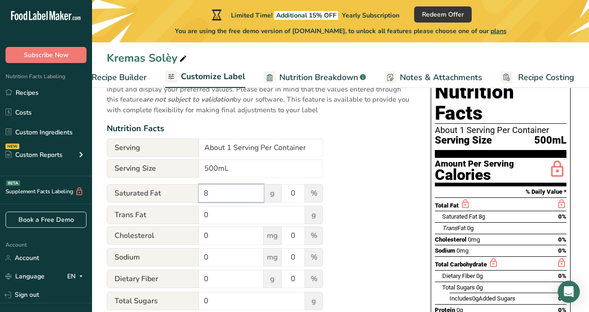
scroll to position [0, 0]
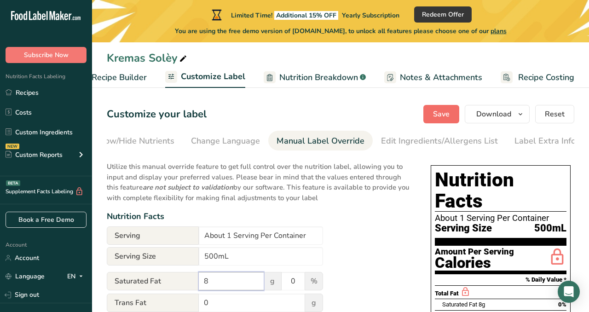
type input "8"
click at [430, 114] on button "Save" at bounding box center [441, 114] width 36 height 18
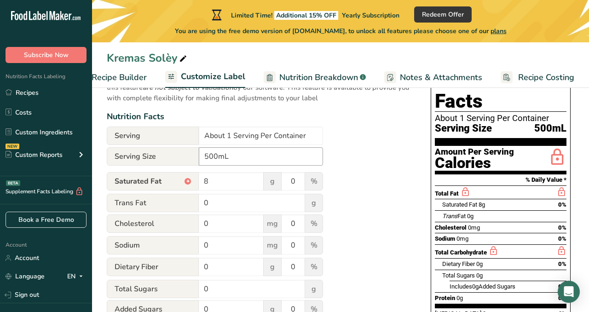
scroll to position [125, 0]
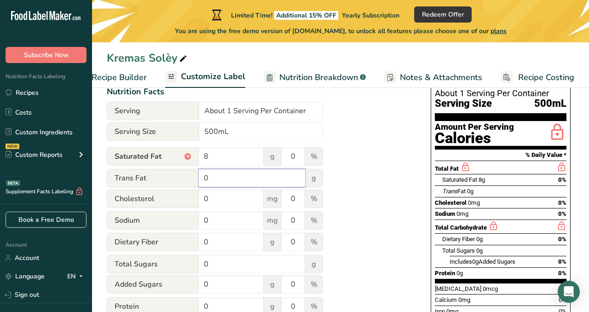
click at [219, 178] on input "0" at bounding box center [252, 178] width 106 height 18
click at [209, 198] on input "0" at bounding box center [231, 199] width 65 height 18
type input "25"
click at [214, 221] on input "0" at bounding box center [231, 220] width 65 height 18
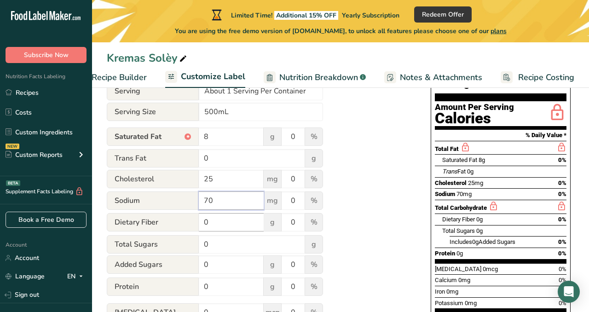
scroll to position [149, 0]
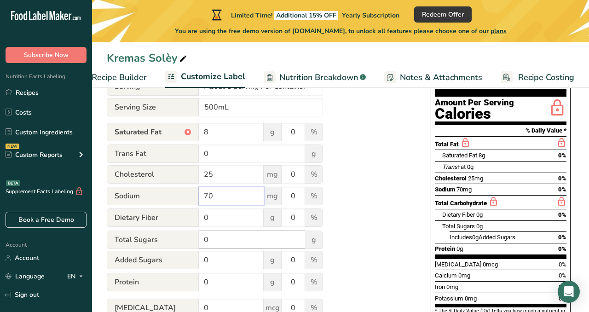
type input "70"
click at [212, 240] on input "0" at bounding box center [252, 239] width 106 height 18
type input "23"
click at [211, 258] on input "0" at bounding box center [231, 260] width 65 height 18
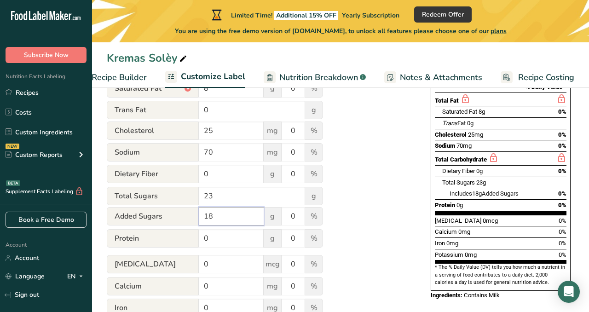
scroll to position [199, 0]
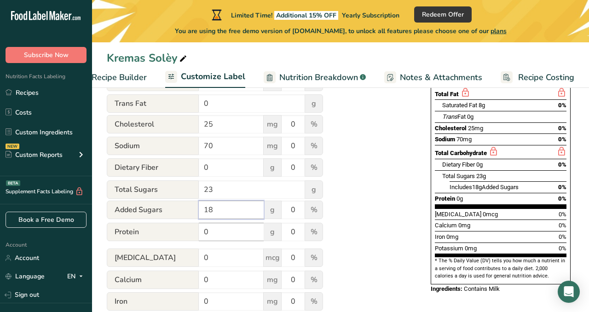
type input "18"
click at [210, 231] on input "0" at bounding box center [231, 232] width 65 height 18
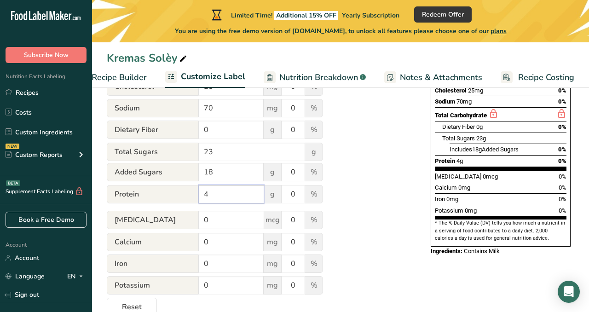
scroll to position [244, 0]
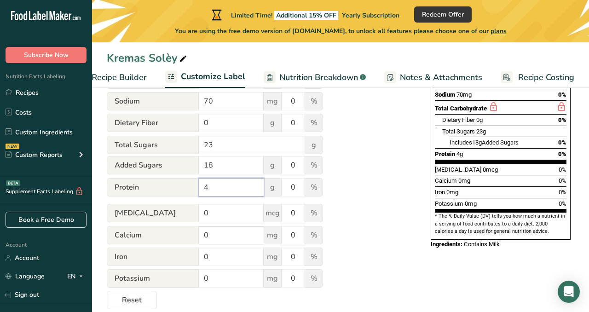
type input "4"
click at [213, 234] on input "0" at bounding box center [231, 235] width 65 height 18
type input "130"
click at [210, 257] on input "0" at bounding box center [231, 256] width 65 height 18
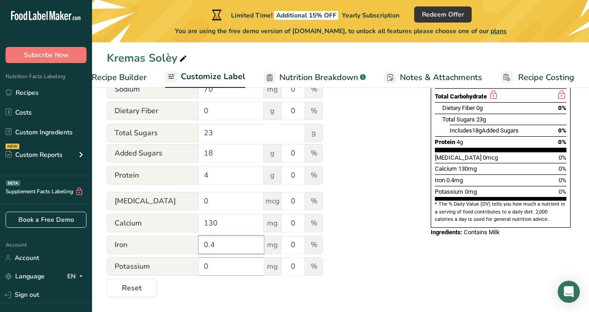
type input "0.4"
click at [204, 266] on input "0" at bounding box center [231, 266] width 65 height 18
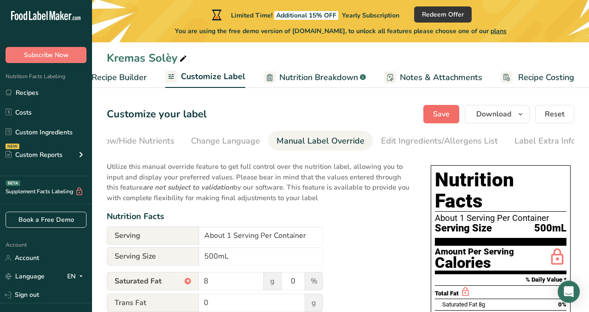
type input "300"
click at [438, 113] on span "Save" at bounding box center [441, 114] width 17 height 11
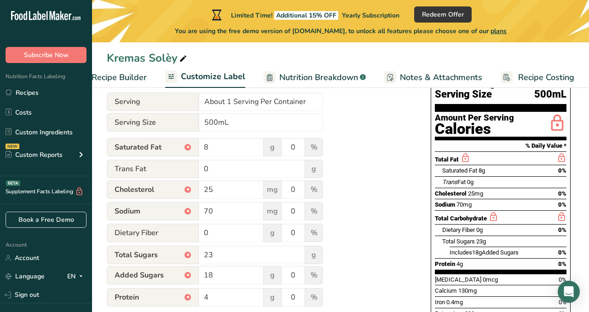
scroll to position [132, 0]
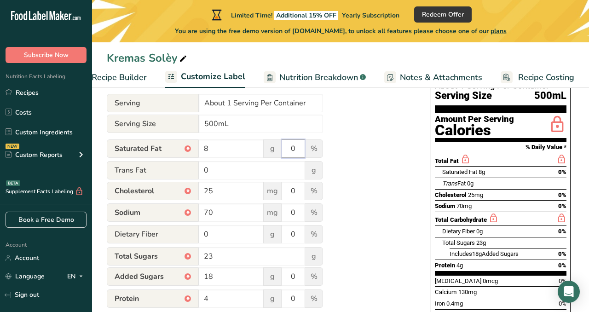
click at [285, 152] on input "0" at bounding box center [293, 148] width 23 height 18
type input "30"
click at [285, 190] on input "0" at bounding box center [293, 191] width 23 height 18
click at [288, 173] on input "0" at bounding box center [252, 170] width 106 height 18
click at [294, 192] on input "0" at bounding box center [293, 191] width 23 height 18
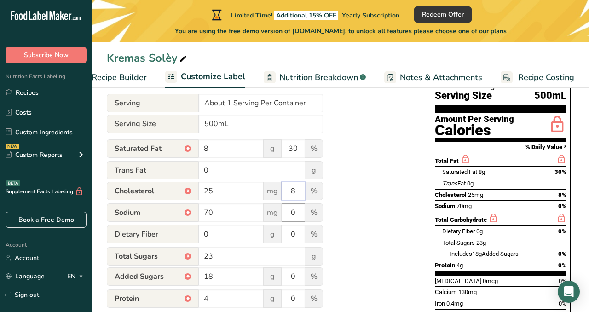
type input "8"
click at [296, 214] on input "0" at bounding box center [293, 212] width 23 height 18
type input "3"
click at [297, 234] on input "0" at bounding box center [293, 234] width 23 height 18
type input "0"
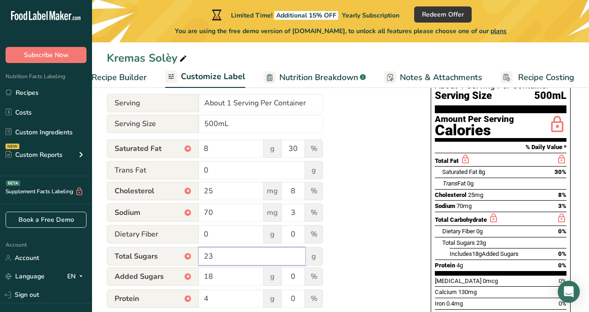
click at [286, 254] on input "23" at bounding box center [252, 256] width 106 height 18
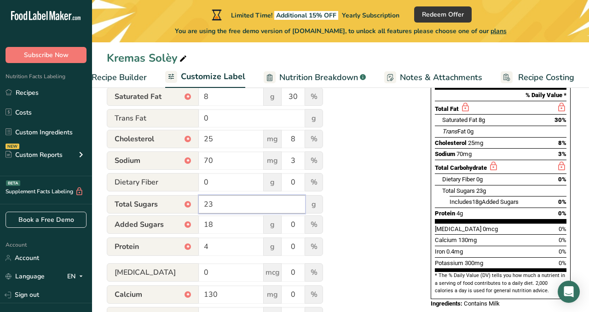
scroll to position [187, 0]
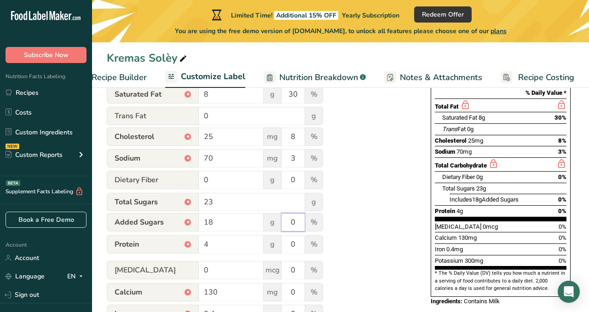
click at [291, 224] on input "0" at bounding box center [293, 222] width 23 height 18
type input "36"
click at [292, 246] on input "0" at bounding box center [293, 244] width 23 height 18
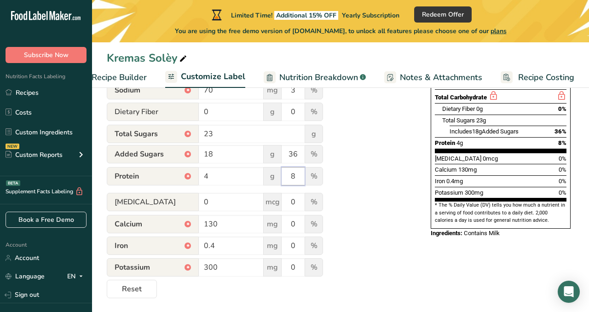
scroll to position [256, 0]
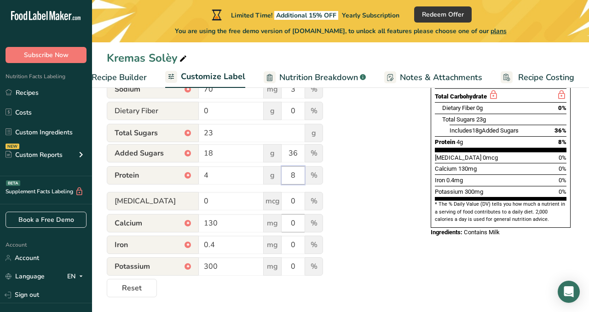
type input "8"
click at [291, 227] on input "0" at bounding box center [293, 223] width 23 height 18
type input "10"
click at [294, 243] on input "0" at bounding box center [293, 245] width 23 height 18
type input "2"
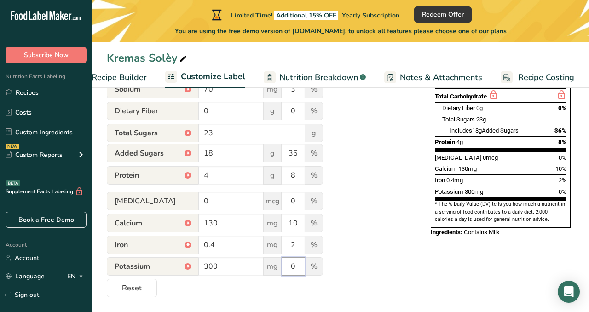
click at [296, 266] on input "0" at bounding box center [293, 266] width 23 height 18
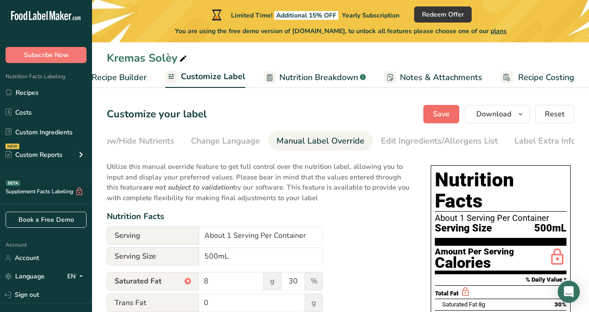
type input "6"
click at [438, 113] on span "Save" at bounding box center [441, 114] width 17 height 11
click at [215, 256] on input "500mL" at bounding box center [261, 256] width 124 height 18
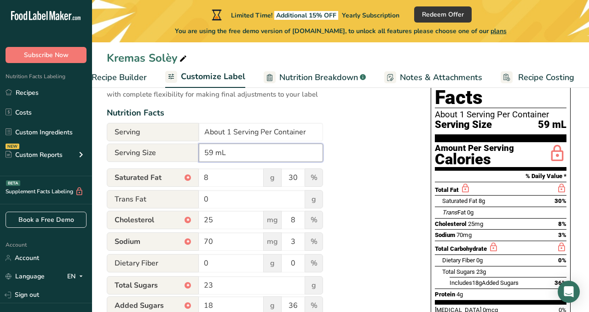
scroll to position [103, 0]
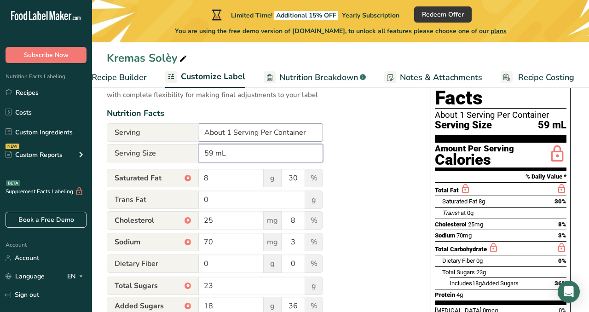
type input "59 mL"
click at [231, 133] on input "About 1 Serving Per Container" at bounding box center [261, 132] width 124 height 18
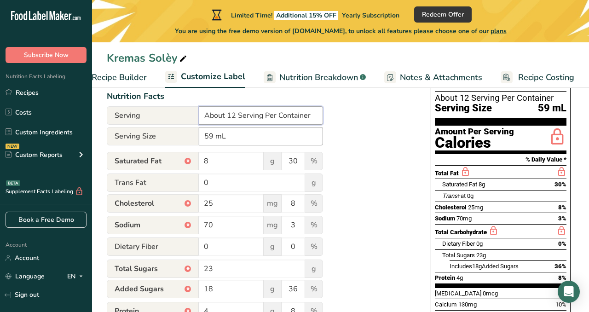
scroll to position [0, 0]
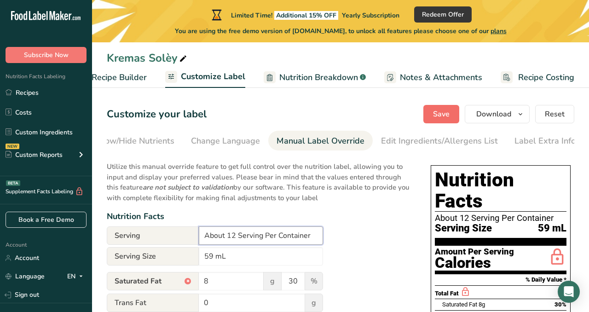
type input "About 12 Serving Per Container"
click at [442, 110] on span "Save" at bounding box center [441, 114] width 17 height 11
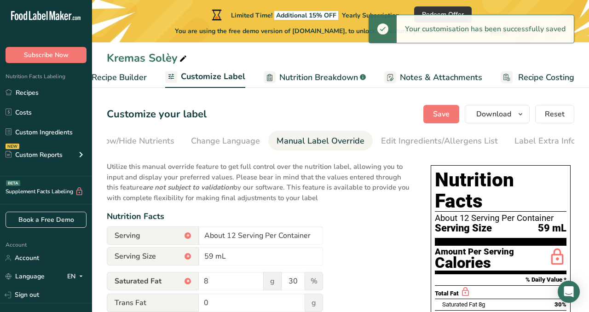
click at [432, 77] on span "Notes & Attachments" at bounding box center [441, 77] width 82 height 12
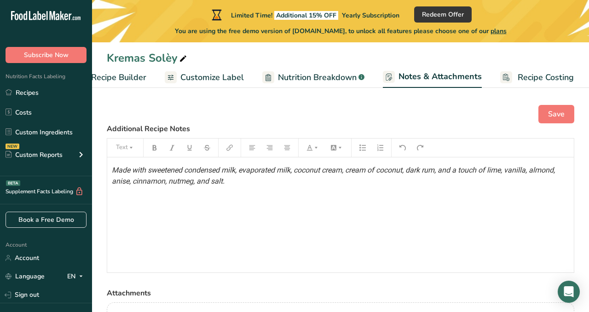
click at [299, 76] on span "Nutrition Breakdown" at bounding box center [317, 77] width 79 height 12
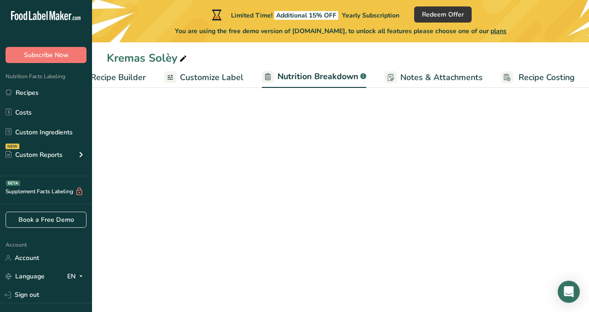
select select "Calories"
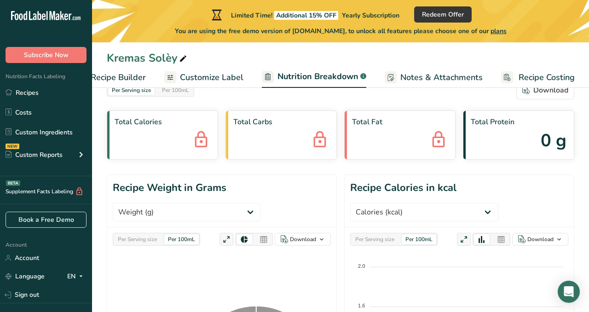
scroll to position [0, 0]
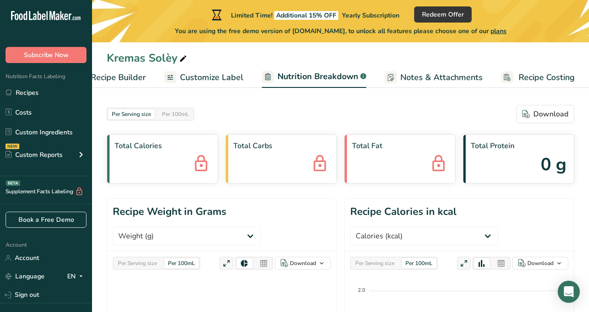
click at [205, 74] on span "Customize Label" at bounding box center [211, 77] width 63 height 12
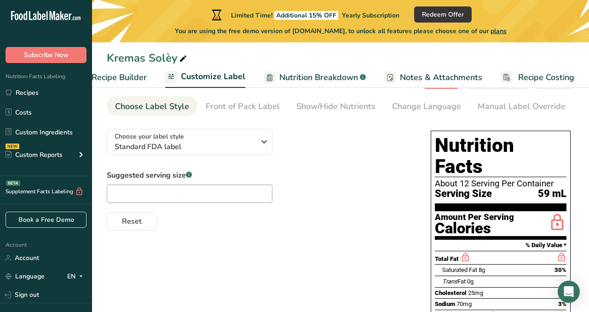
scroll to position [37, 0]
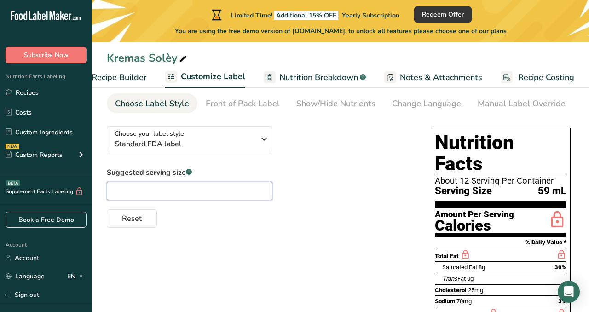
click at [147, 196] on input "text" at bounding box center [190, 191] width 166 height 18
type input "5"
click at [208, 101] on div "Front of Pack Label" at bounding box center [243, 104] width 74 height 12
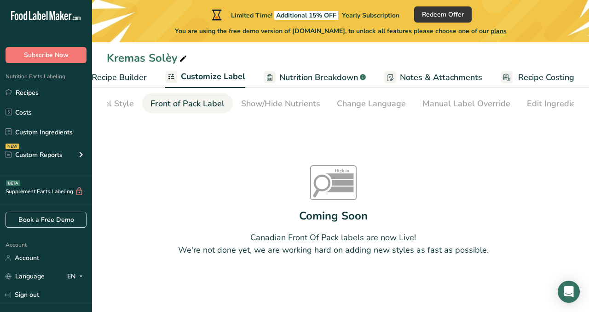
scroll to position [0, 89]
click at [248, 92] on section "Customize your label Save Download Choose what to show on your downloaded label…" at bounding box center [340, 185] width 497 height 265
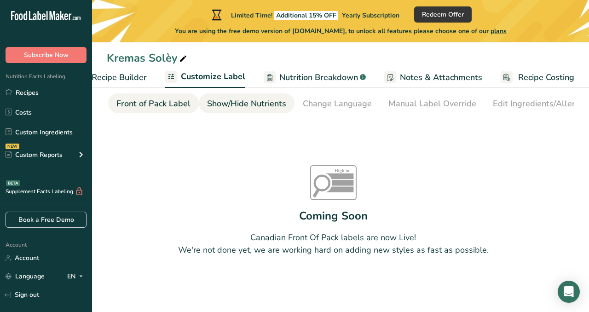
click at [248, 103] on div "Show/Hide Nutrients" at bounding box center [246, 104] width 79 height 12
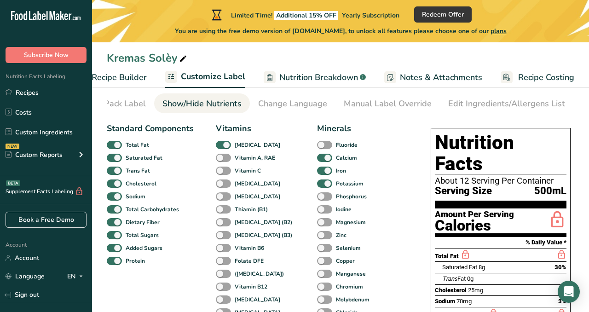
scroll to position [0, 178]
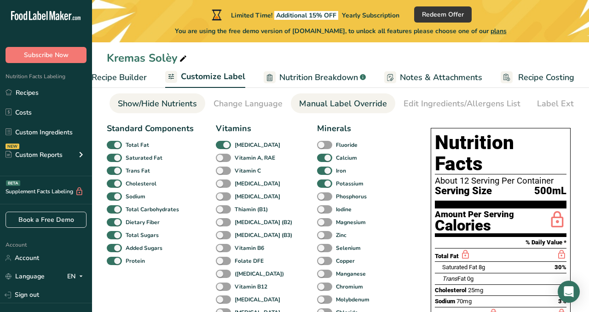
click at [356, 104] on div "Manual Label Override" at bounding box center [343, 104] width 88 height 12
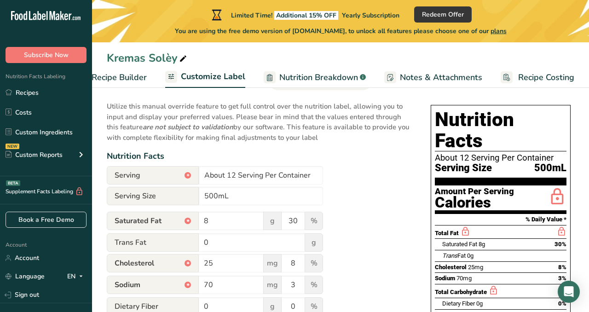
scroll to position [63, 0]
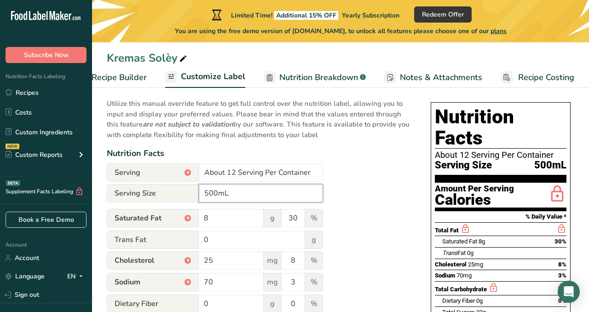
click at [219, 192] on input "500mL" at bounding box center [261, 193] width 124 height 18
type input "59mL"
click at [347, 173] on div "Utilize this manual override feature to get full control over the nutrition lab…" at bounding box center [259, 291] width 305 height 397
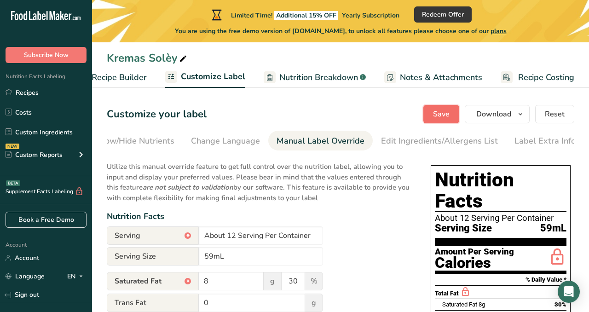
click at [448, 110] on span "Save" at bounding box center [441, 114] width 17 height 11
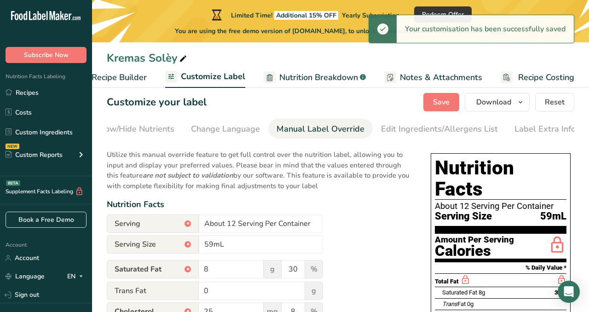
scroll to position [14, 0]
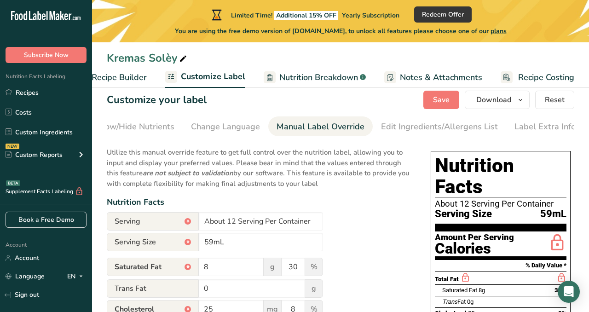
click at [314, 69] on link "Nutrition Breakdown .a-a{fill:#347362;}.b-a{fill:#fff;}" at bounding box center [315, 77] width 102 height 21
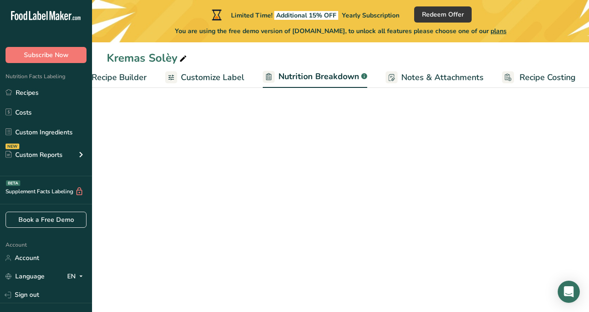
scroll to position [0, 120]
select select "Calories"
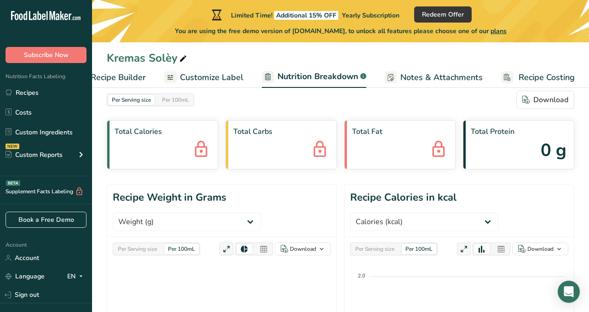
scroll to position [0, 0]
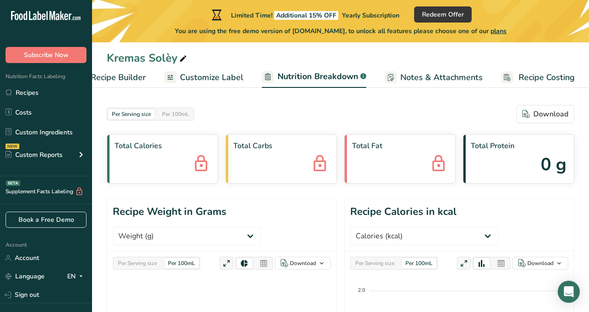
click at [405, 79] on span "Notes & Attachments" at bounding box center [441, 77] width 82 height 12
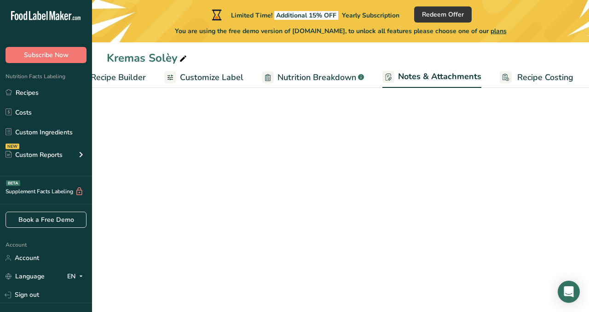
scroll to position [0, 119]
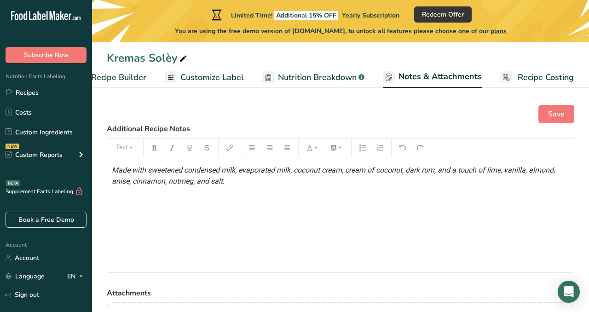
click at [534, 78] on span "Recipe Costing" at bounding box center [546, 77] width 56 height 12
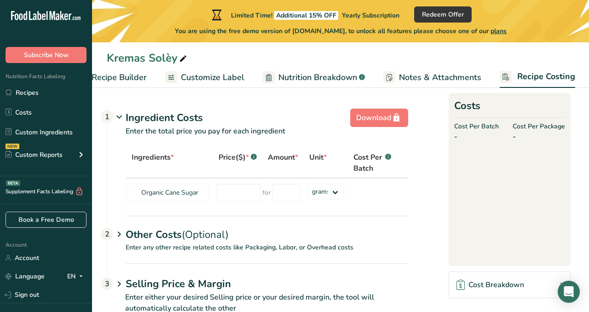
click at [133, 81] on span "Recipe Builder" at bounding box center [119, 77] width 55 height 12
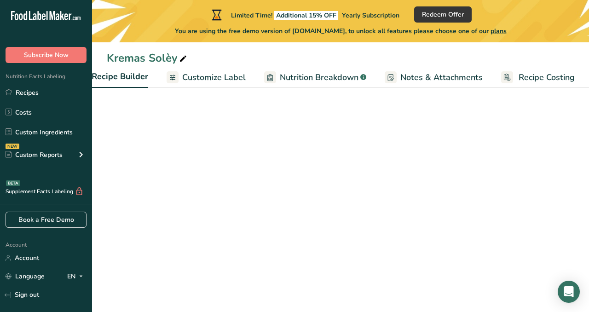
scroll to position [0, 89]
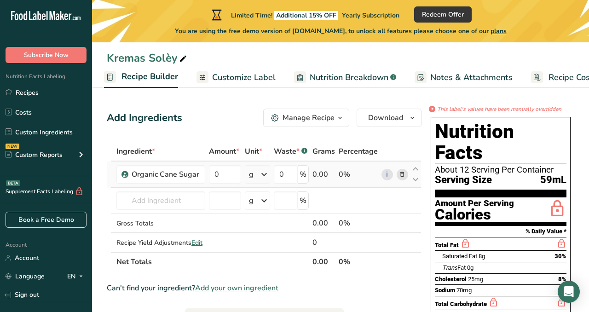
click at [406, 172] on span at bounding box center [402, 174] width 11 height 11
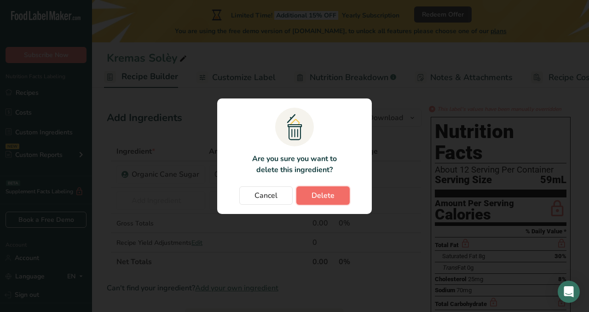
click at [333, 187] on button "Delete" at bounding box center [322, 195] width 53 height 18
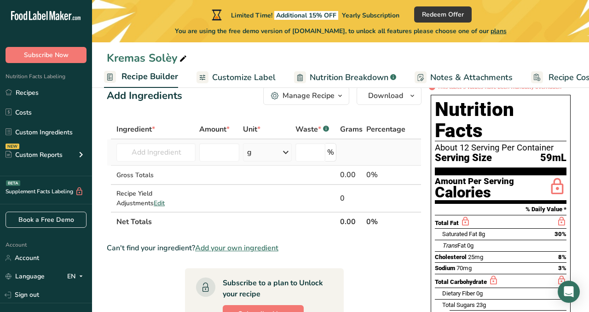
scroll to position [0, 0]
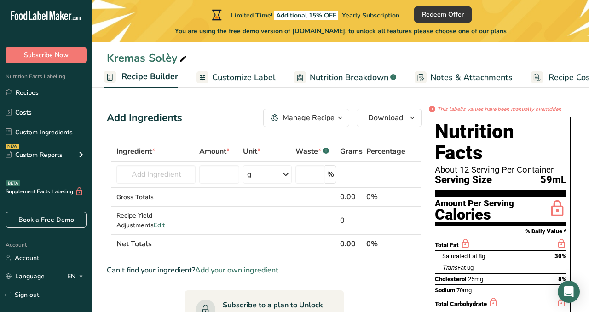
click at [306, 118] on div "Manage Recipe" at bounding box center [308, 117] width 52 height 11
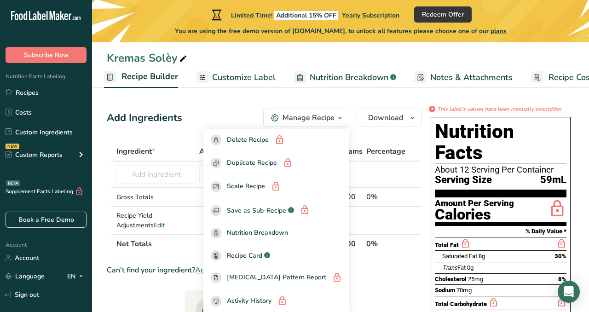
click at [306, 118] on div "Manage Recipe" at bounding box center [308, 117] width 52 height 11
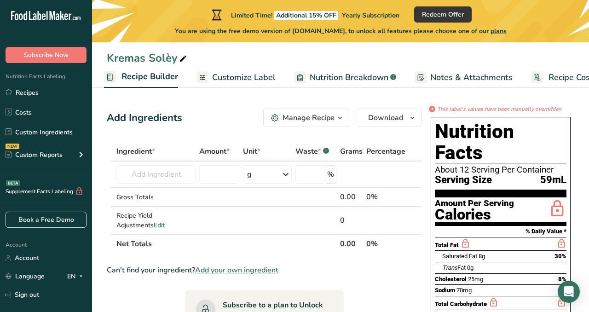
click at [199, 74] on icon at bounding box center [202, 78] width 7 height 12
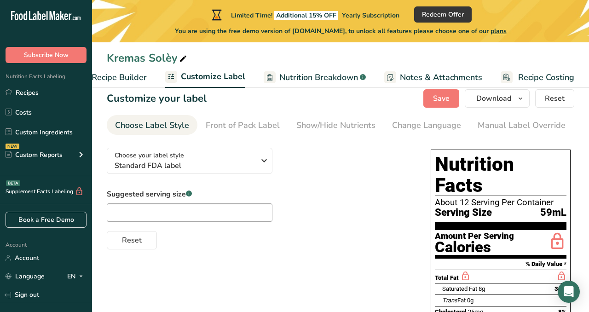
scroll to position [2, 0]
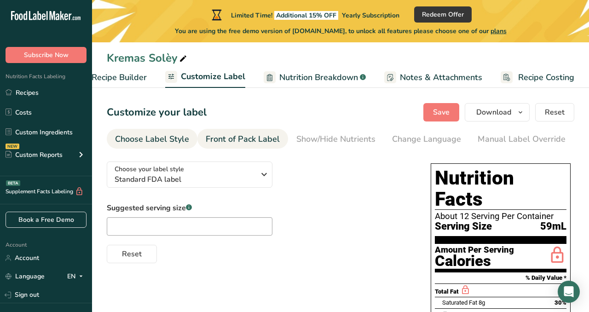
click at [219, 139] on div "Front of Pack Label" at bounding box center [243, 139] width 74 height 12
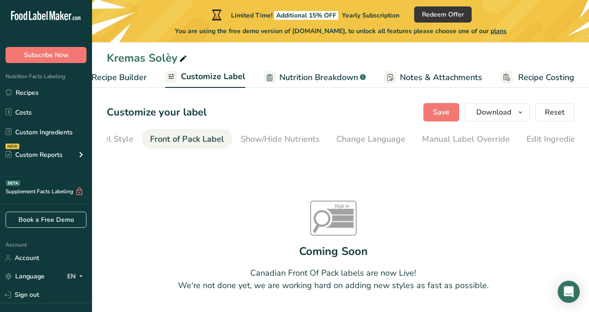
scroll to position [0, 89]
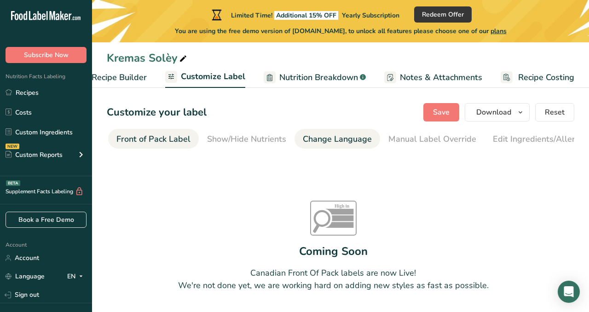
click at [311, 135] on div "Change Language" at bounding box center [337, 139] width 69 height 12
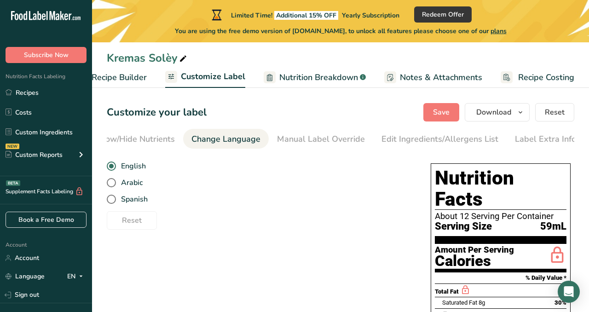
scroll to position [0, 201]
click at [401, 136] on div "Edit Ingredients/Allergens List" at bounding box center [439, 139] width 117 height 12
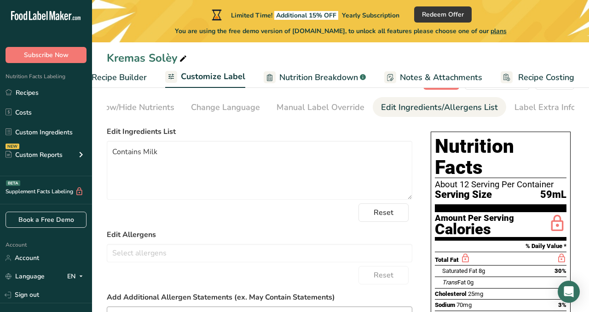
scroll to position [37, 0]
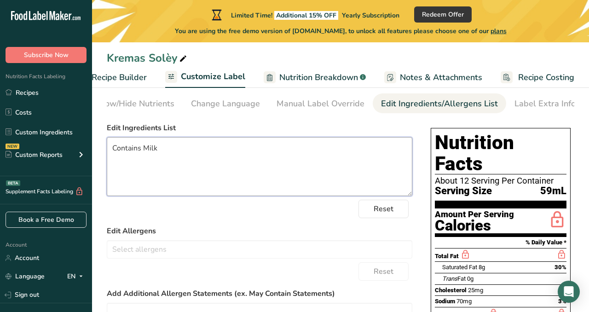
click at [184, 150] on textarea "Contains Milk" at bounding box center [259, 166] width 305 height 59
type textarea "C"
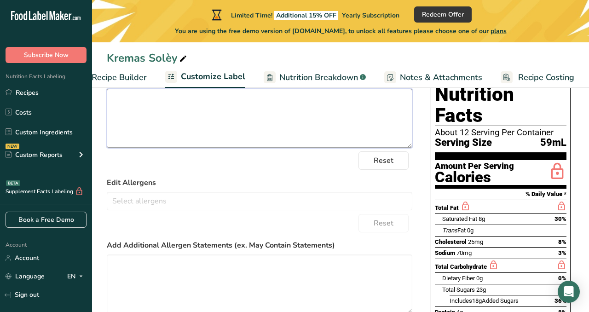
scroll to position [93, 0]
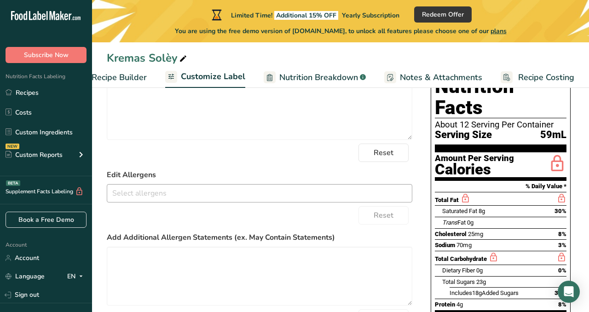
click at [166, 193] on input "text" at bounding box center [259, 193] width 305 height 14
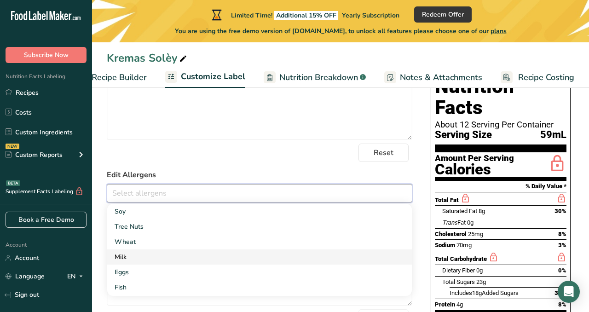
click at [135, 253] on link "Milk" at bounding box center [259, 256] width 305 height 15
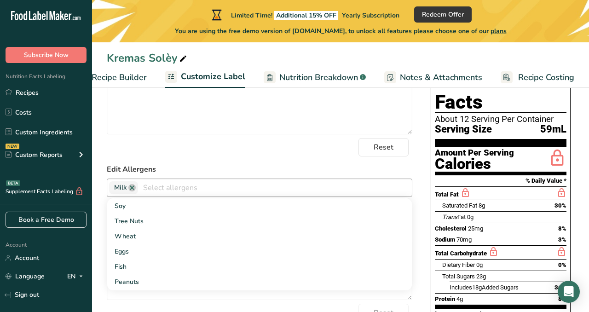
scroll to position [0, 0]
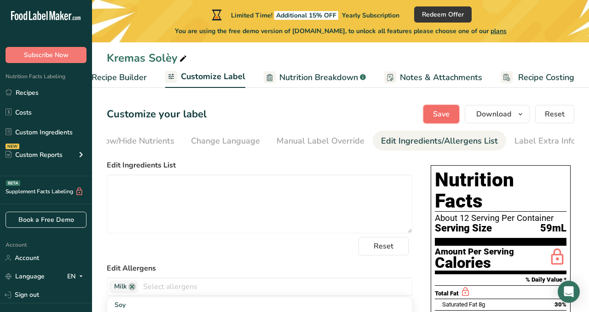
click at [442, 114] on span "Save" at bounding box center [441, 114] width 17 height 11
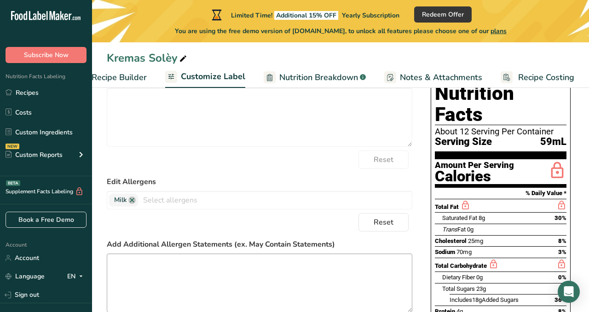
scroll to position [71, 0]
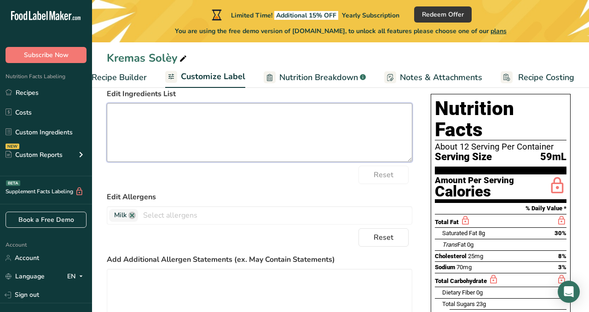
click at [161, 108] on textarea at bounding box center [259, 132] width 305 height 59
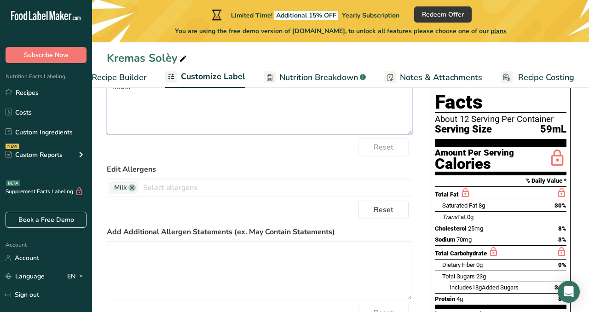
scroll to position [0, 0]
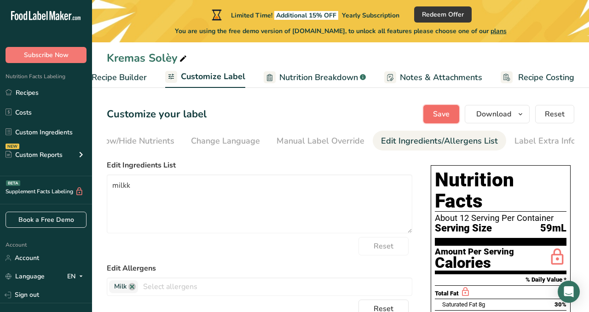
click at [435, 116] on span "Save" at bounding box center [441, 114] width 17 height 11
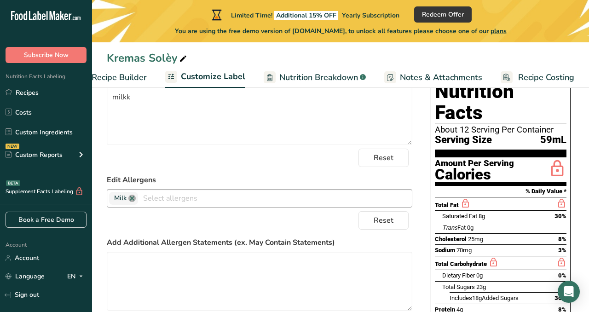
scroll to position [27, 0]
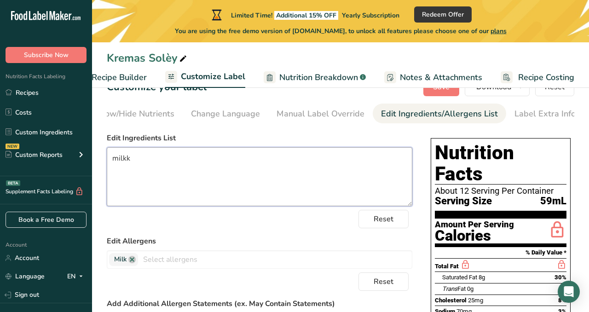
click at [131, 157] on textarea "milkk" at bounding box center [259, 176] width 305 height 59
type textarea "m"
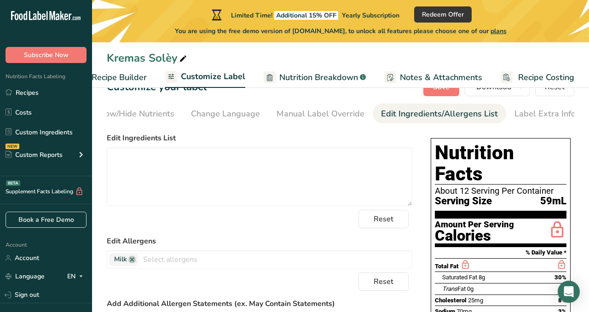
click at [421, 79] on span "Notes & Attachments" at bounding box center [441, 77] width 82 height 12
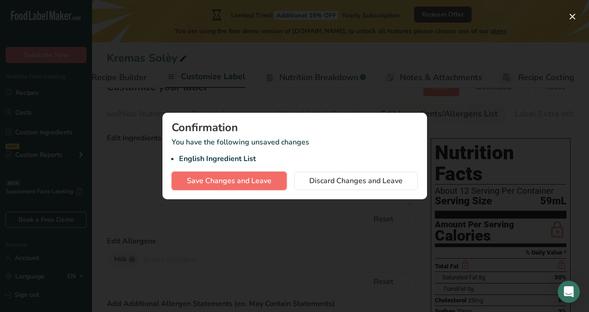
click at [254, 178] on span "Save Changes and Leave" at bounding box center [229, 180] width 85 height 11
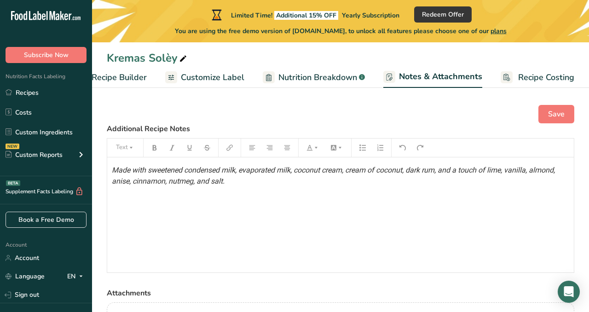
click at [231, 184] on p "Made with sweetened condensed milk, evaporated milk, coconut cream, cream of co…" at bounding box center [340, 176] width 457 height 22
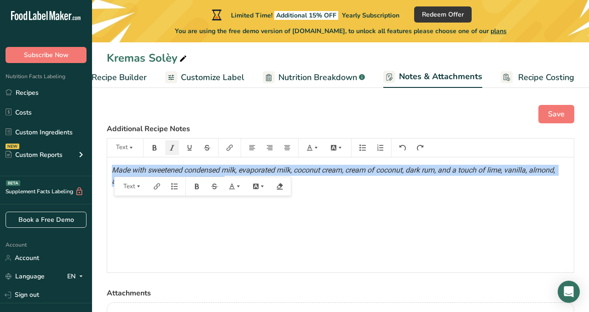
drag, startPoint x: 231, startPoint y: 184, endPoint x: 84, endPoint y: 168, distance: 147.6
click at [84, 168] on div ".a-20{fill:#fff;} Subscribe Now Nutrition Facts Labeling Recipes Costs Custom I…" at bounding box center [294, 201] width 589 height 403
click at [141, 171] on span "Made with sweetened condensed milk, evaporated milk, coconut cream, cream of co…" at bounding box center [334, 176] width 445 height 20
click at [236, 182] on div "Made with sweetened condensed milk, evaporated milk, coconut cream, cream of co…" at bounding box center [340, 214] width 466 height 115
click at [188, 173] on span "Made with sweetened condensed milk, evaporated milk, coconut cream, cream of co…" at bounding box center [334, 176] width 445 height 20
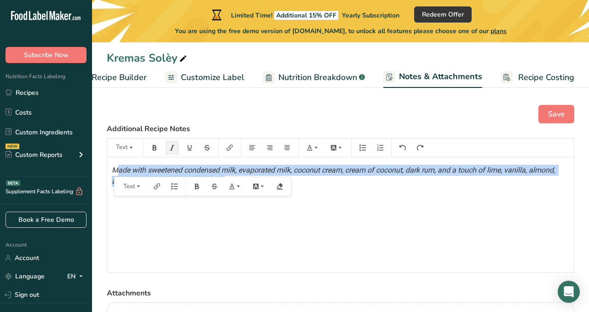
drag, startPoint x: 230, startPoint y: 183, endPoint x: 117, endPoint y: 167, distance: 113.3
click at [117, 167] on p "Made with sweetened condensed milk, evaporated milk, coconut cream, cream of co…" at bounding box center [340, 176] width 457 height 22
click at [114, 173] on span "Made with sweetened condensed milk, evaporated milk, coconut cream, cream of co…" at bounding box center [334, 176] width 445 height 20
click at [239, 180] on div "Made with sweetened condensed milk, evaporated milk, coconut cream, cream of co…" at bounding box center [340, 214] width 466 height 115
click at [139, 184] on icon "button" at bounding box center [138, 186] width 6 height 6
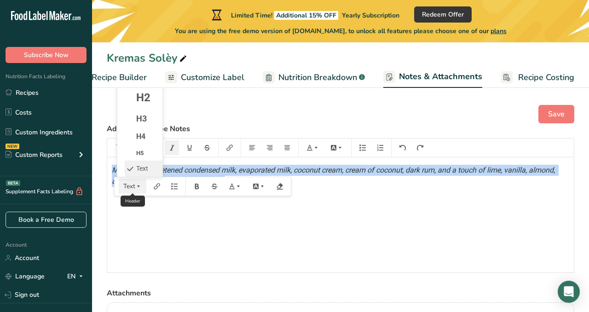
click at [139, 184] on icon "button" at bounding box center [138, 186] width 6 height 6
click at [257, 167] on span "Made with sweetened condensed milk, evaporated milk, coconut cream, cream of co…" at bounding box center [334, 176] width 445 height 20
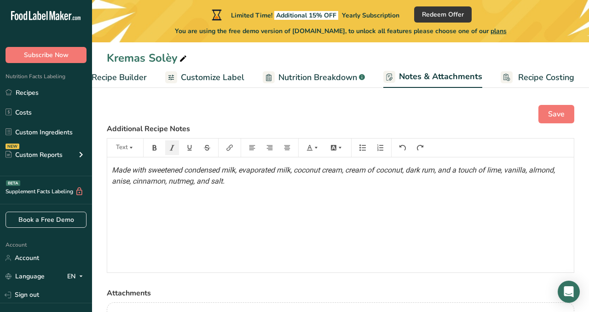
click at [195, 193] on div "Made with sweetened condensed milk, evaporated milk, coconut cream, cream of co…" at bounding box center [340, 214] width 466 height 115
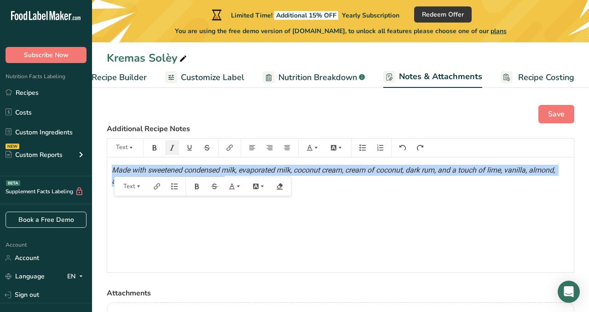
drag, startPoint x: 111, startPoint y: 169, endPoint x: 161, endPoint y: 209, distance: 64.4
click at [161, 209] on div "Made with sweetened condensed milk, evaporated milk, coconut cream, cream of co…" at bounding box center [340, 214] width 466 height 115
click at [247, 247] on div "Made with sweetened condensed milk, evaporated milk, coconut cream, cream of co…" at bounding box center [340, 214] width 466 height 115
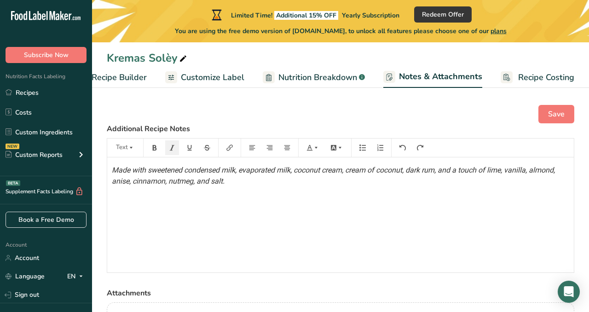
click at [198, 218] on div "Made with sweetened condensed milk, evaporated milk, coconut cream, cream of co…" at bounding box center [340, 214] width 466 height 115
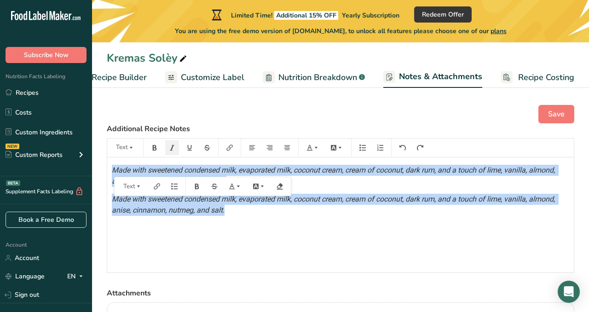
drag, startPoint x: 231, startPoint y: 214, endPoint x: 119, endPoint y: 133, distance: 138.4
click at [118, 132] on div "Additional Recipe Notes Text Made with sweetened condensed milk, evaporated mil…" at bounding box center [340, 198] width 467 height 150
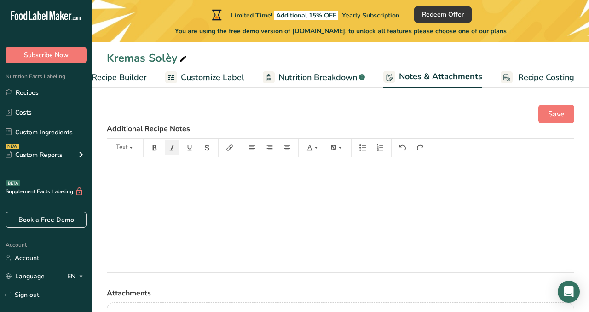
click at [198, 82] on span "Customize Label" at bounding box center [212, 77] width 63 height 12
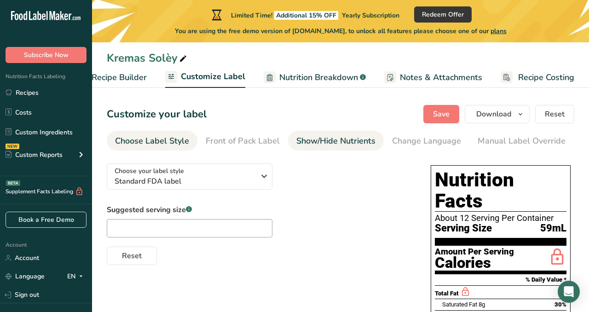
click at [312, 137] on div "Show/Hide Nutrients" at bounding box center [335, 141] width 79 height 12
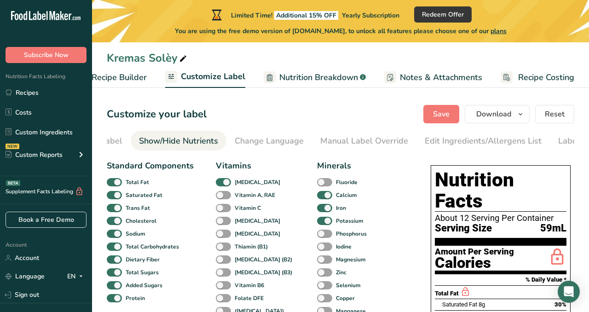
scroll to position [0, 178]
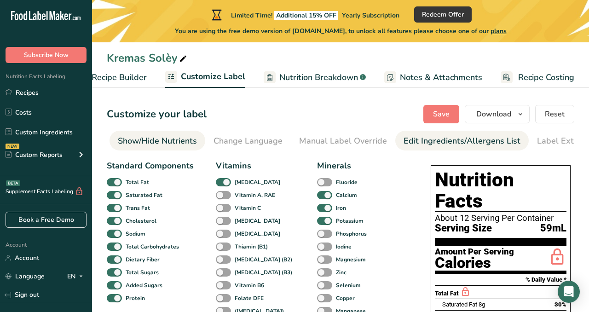
click at [407, 138] on div "Edit Ingredients/Allergens List" at bounding box center [461, 141] width 117 height 12
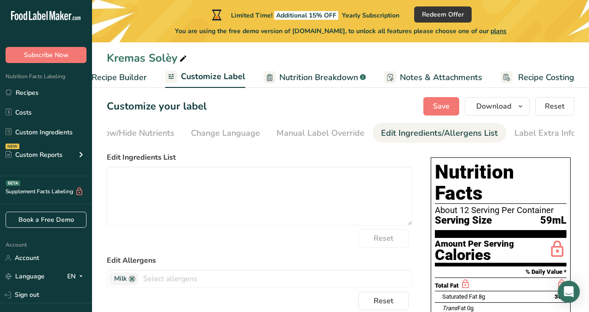
scroll to position [19, 0]
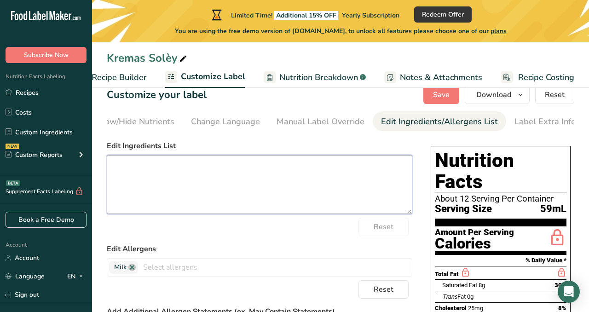
click at [155, 178] on textarea at bounding box center [259, 184] width 305 height 59
paste textarea "Made with sweetened condensed milk, evaporated milk, coconut cream, cream of co…"
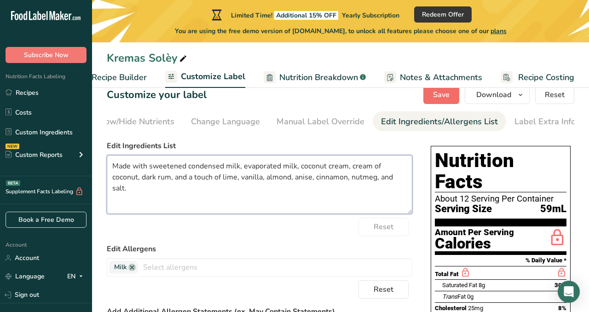
type textarea "Made with sweetened condensed milk, evaporated milk, coconut cream, cream of co…"
click at [432, 96] on button "Save" at bounding box center [441, 95] width 36 height 18
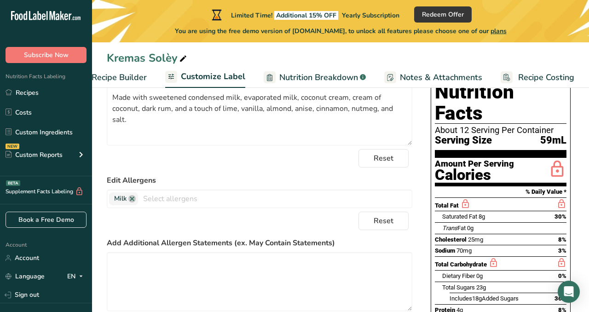
scroll to position [0, 0]
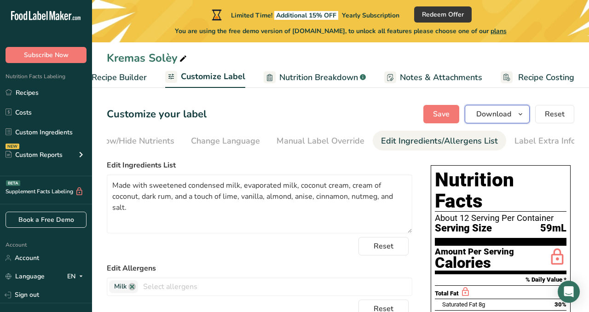
click at [493, 113] on span "Download" at bounding box center [493, 114] width 35 height 11
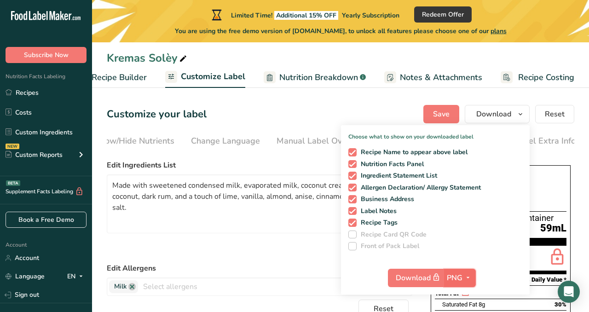
click at [470, 273] on icon "button" at bounding box center [467, 278] width 7 height 12
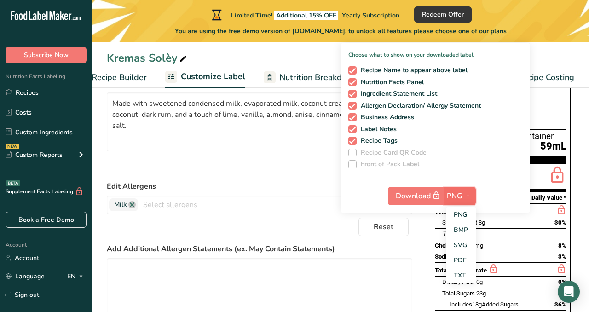
scroll to position [86, 0]
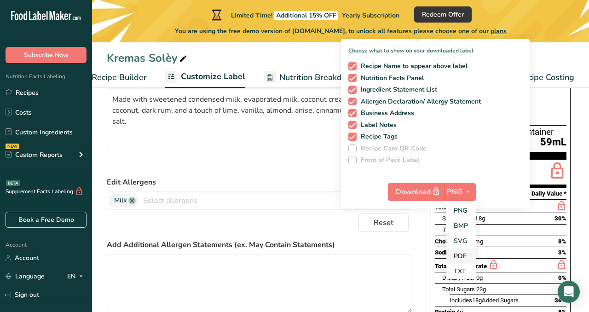
click at [455, 256] on link "PDF" at bounding box center [460, 255] width 29 height 15
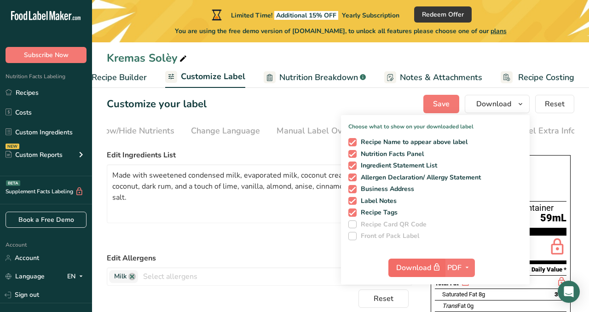
scroll to position [0, 0]
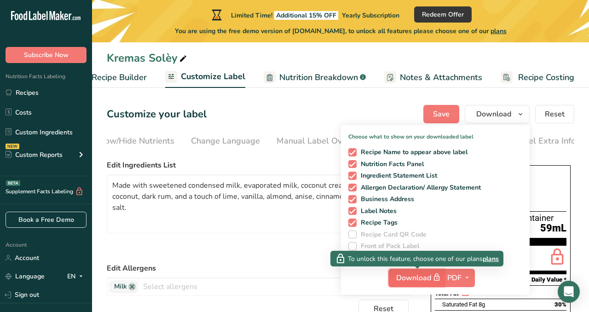
click at [432, 275] on span "button" at bounding box center [436, 277] width 11 height 11
click at [430, 275] on span "Download" at bounding box center [419, 278] width 46 height 12
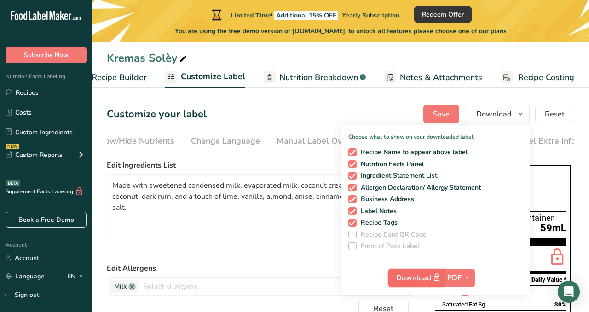
click at [430, 275] on span "Download" at bounding box center [419, 278] width 46 height 12
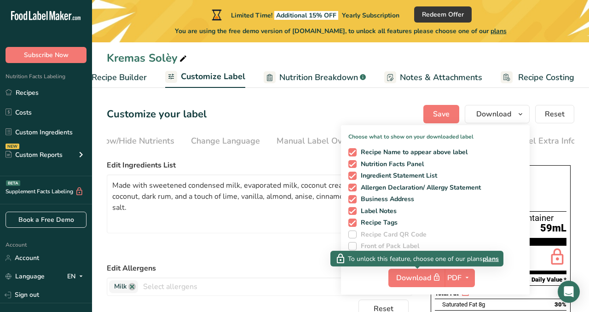
click at [492, 256] on span "plans" at bounding box center [491, 259] width 16 height 10
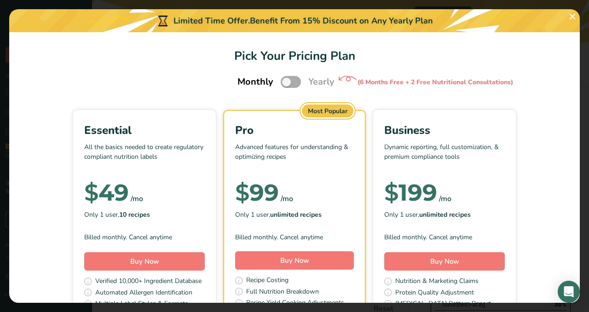
click at [299, 79] on span "Pick Your Pricing Plan Modal" at bounding box center [291, 82] width 20 height 12
click at [287, 79] on input "Pick Your Pricing Plan Modal" at bounding box center [284, 82] width 6 height 6
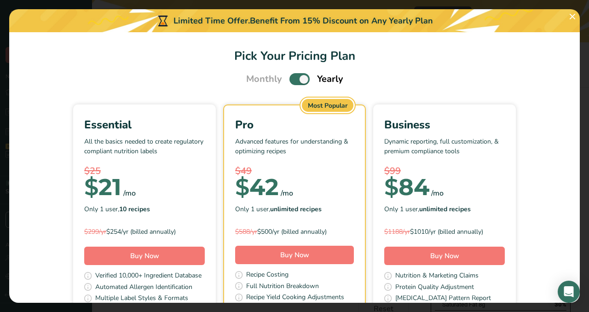
click at [299, 79] on span "Pick Your Pricing Plan Modal" at bounding box center [299, 79] width 20 height 12
click at [295, 79] on input "Pick Your Pricing Plan Modal" at bounding box center [292, 79] width 6 height 6
checkbox input "false"
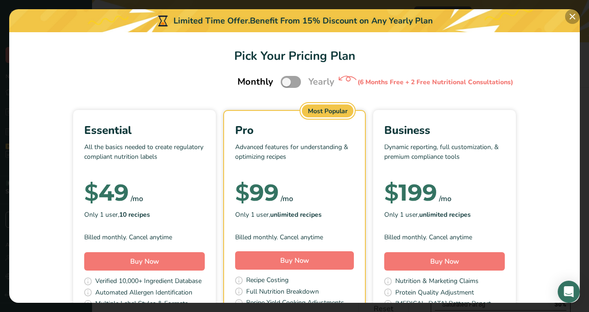
click at [568, 17] on button "Pick Your Pricing Plan Modal" at bounding box center [572, 16] width 15 height 15
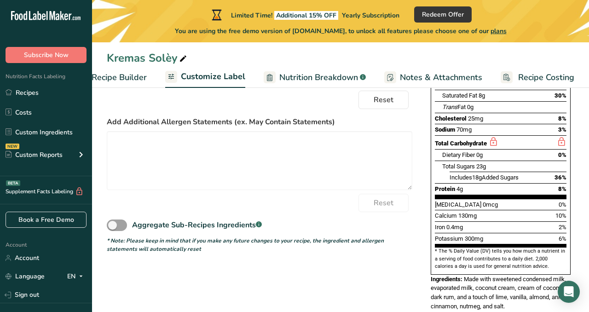
scroll to position [222, 0]
